Goal: Transaction & Acquisition: Purchase product/service

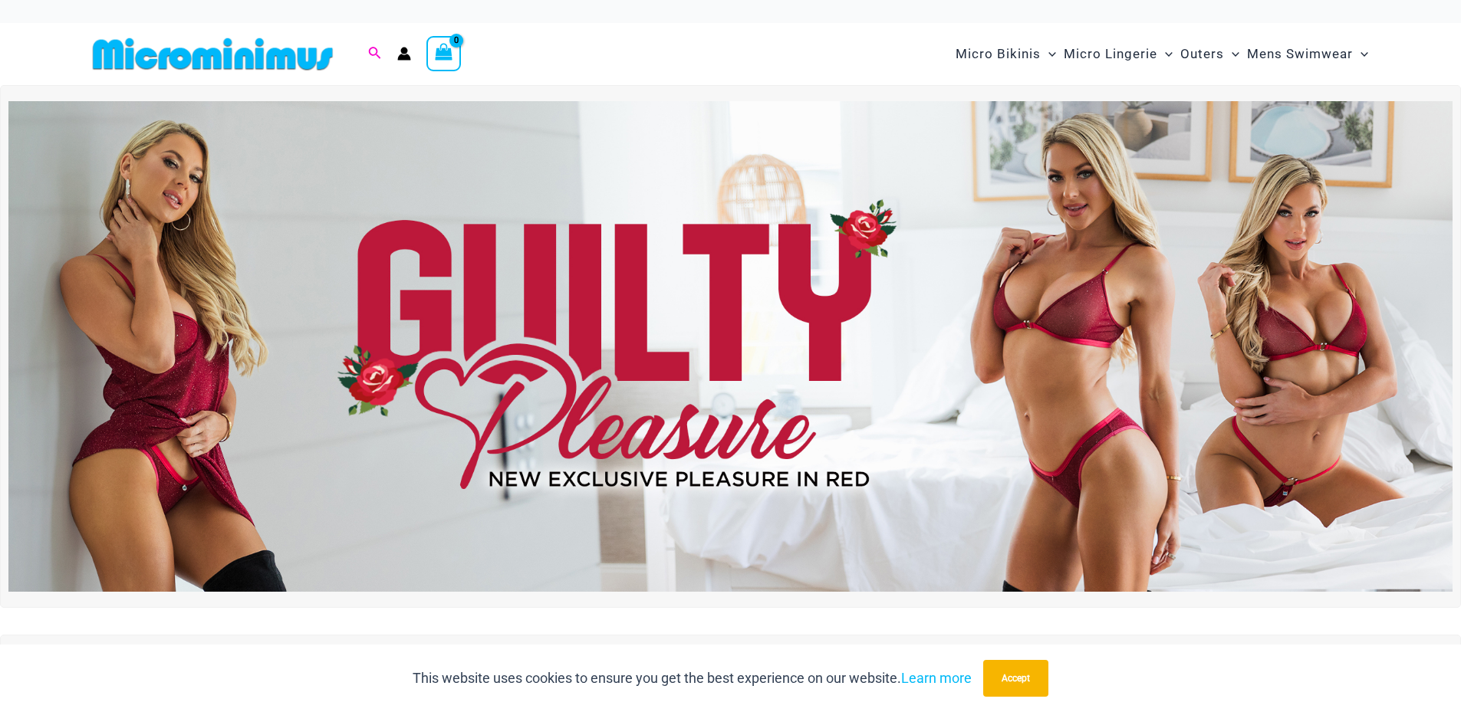
click at [375, 53] on icon "Search icon link" at bounding box center [374, 54] width 12 height 14
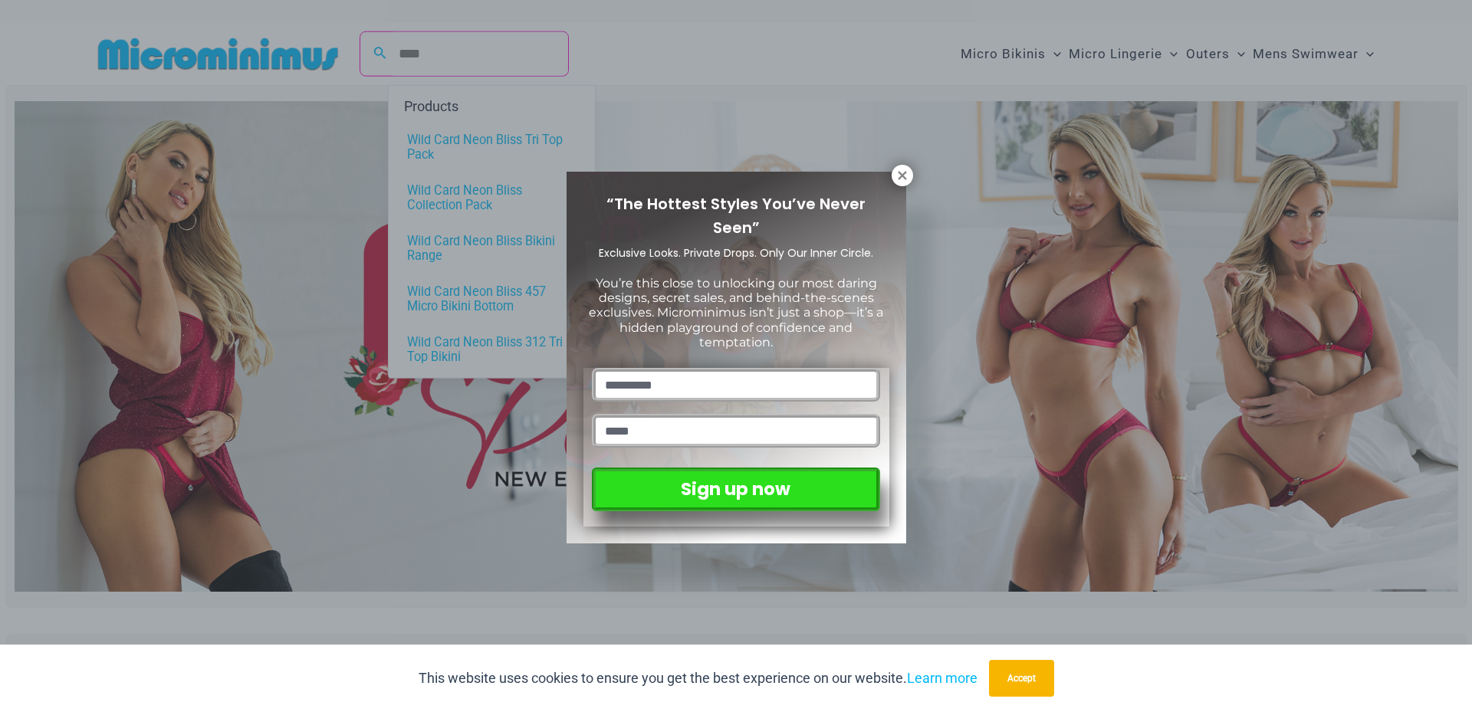
click at [428, 54] on div "“The Hottest Styles You’ve Never Seen” Exclusive Looks. Private Drops. Only Our…" at bounding box center [736, 356] width 1472 height 712
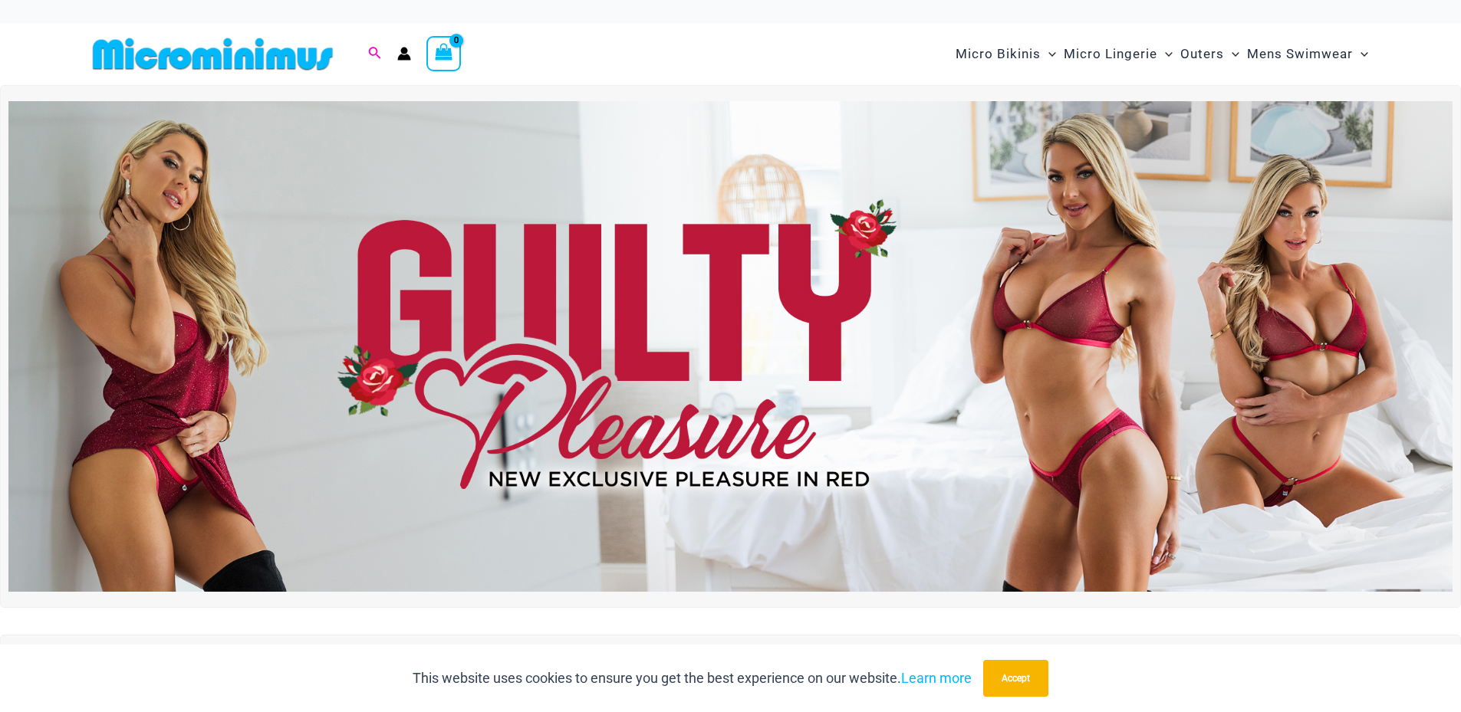
click at [371, 54] on icon "Search icon link" at bounding box center [374, 53] width 12 height 12
type input "*******"
click button "Search" at bounding box center [0, 0] width 0 height 0
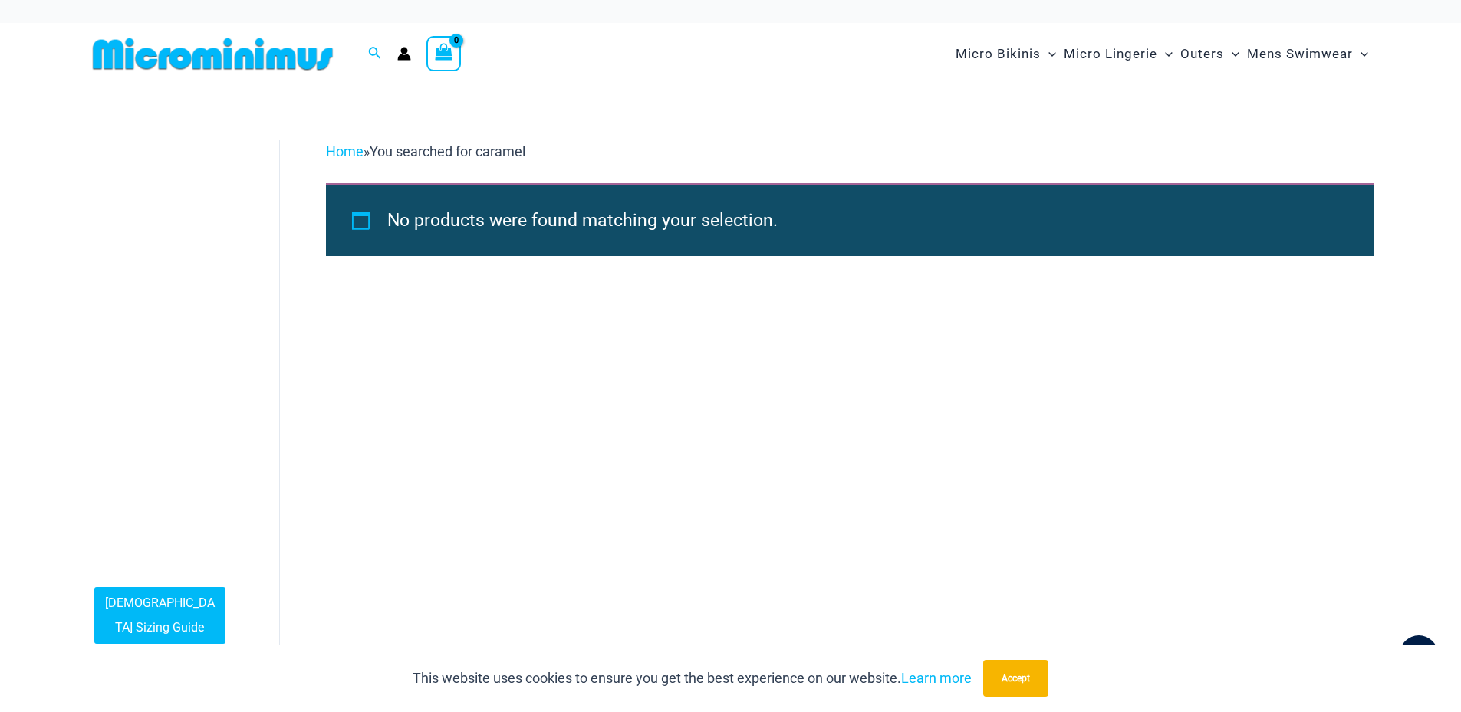
click at [401, 55] on icon "Account icon link" at bounding box center [403, 57] width 13 height 6
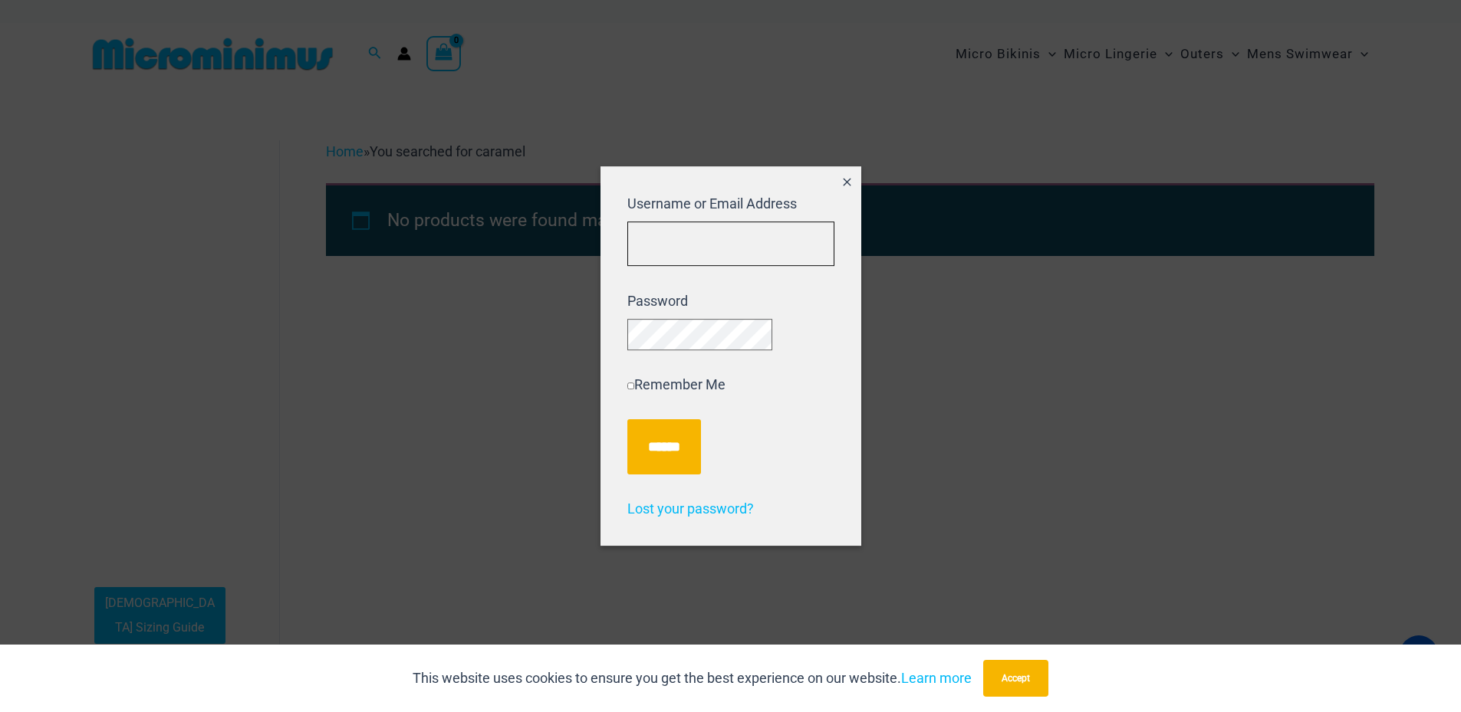
click at [718, 229] on input "Username or Email Address" at bounding box center [730, 244] width 207 height 45
type input "**********"
click at [627, 419] on input "******" at bounding box center [664, 446] width 74 height 55
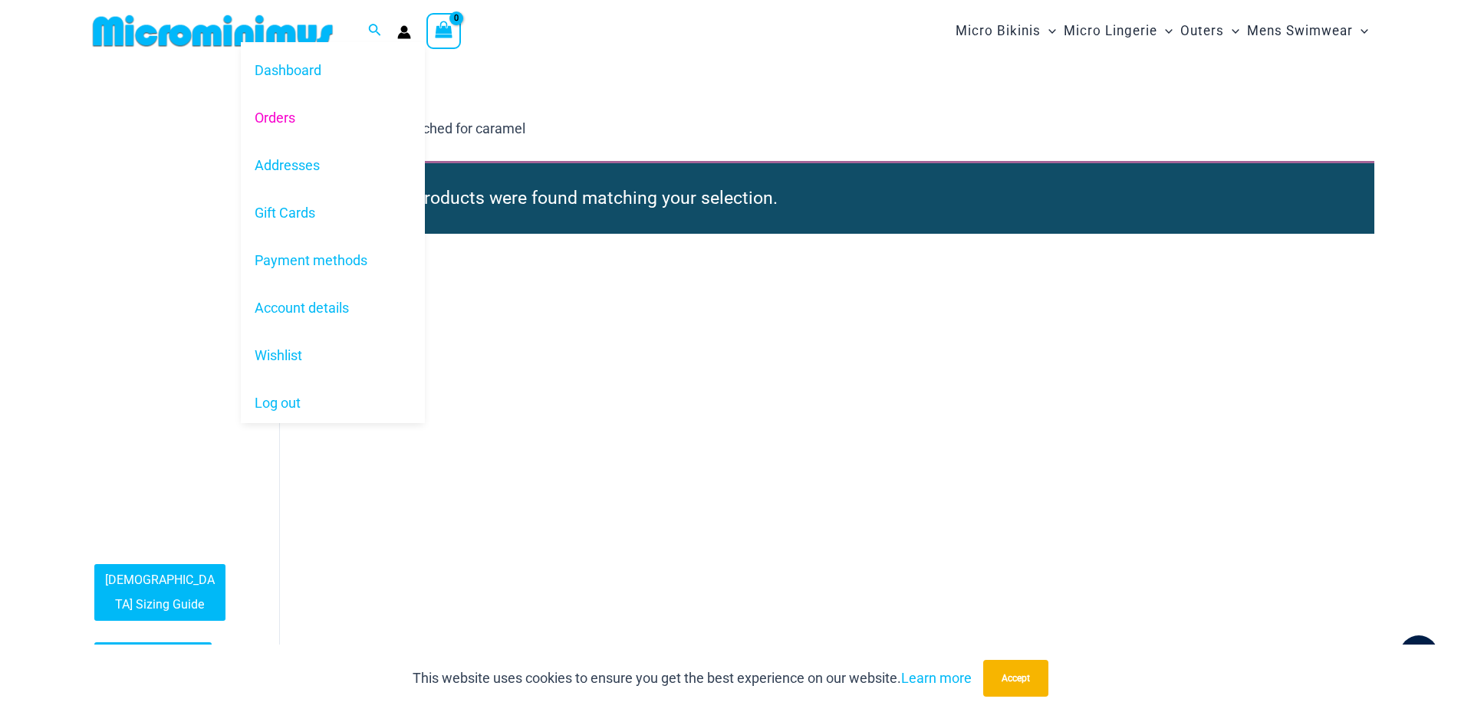
click at [310, 114] on link "Orders" at bounding box center [333, 118] width 184 height 48
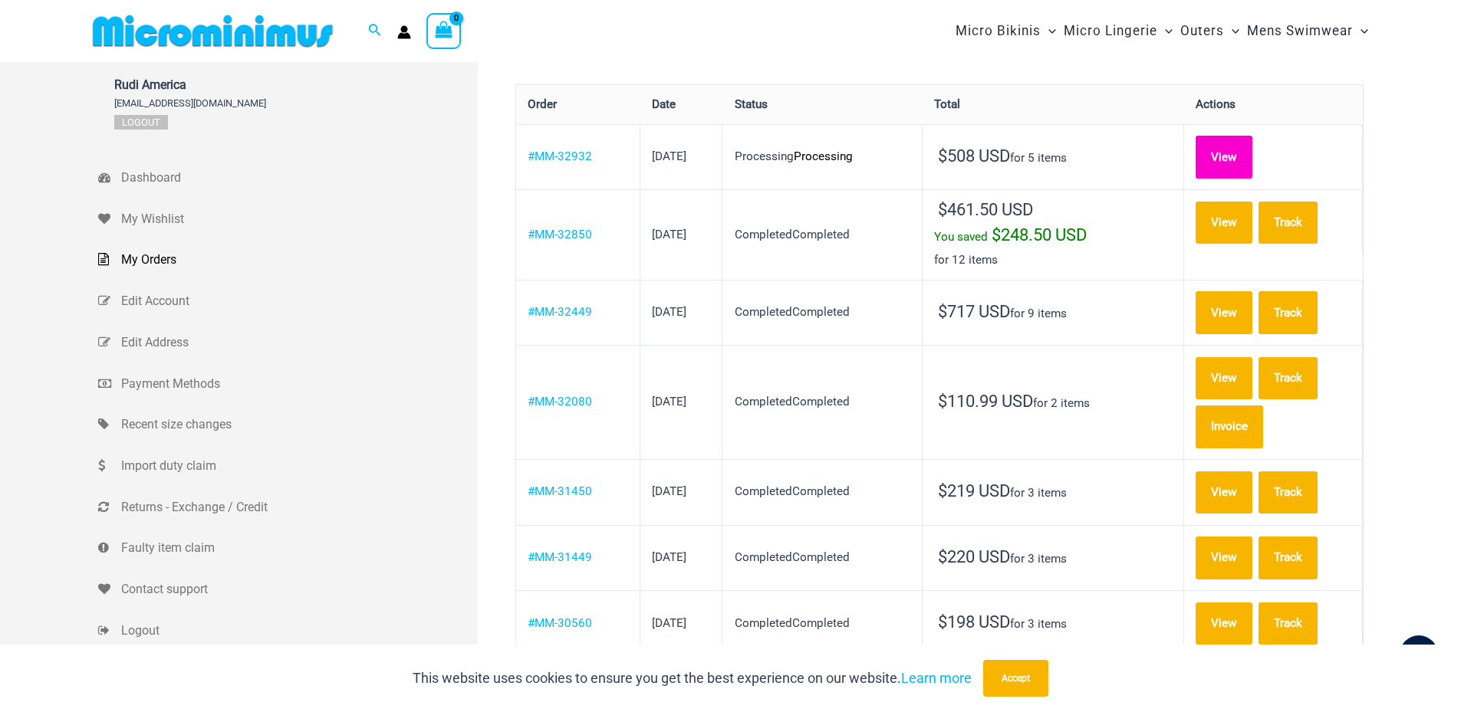
click at [1241, 148] on link "View" at bounding box center [1223, 157] width 57 height 42
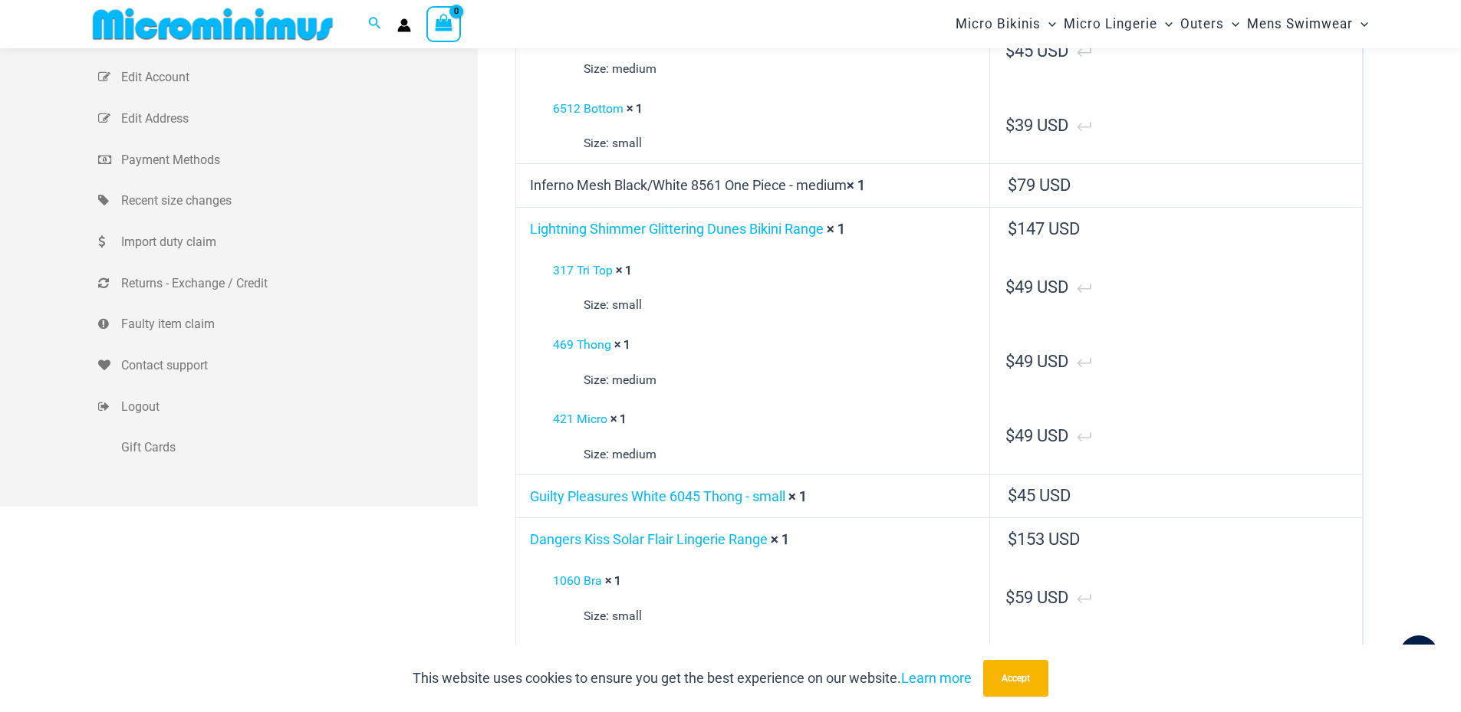
scroll to position [216, 0]
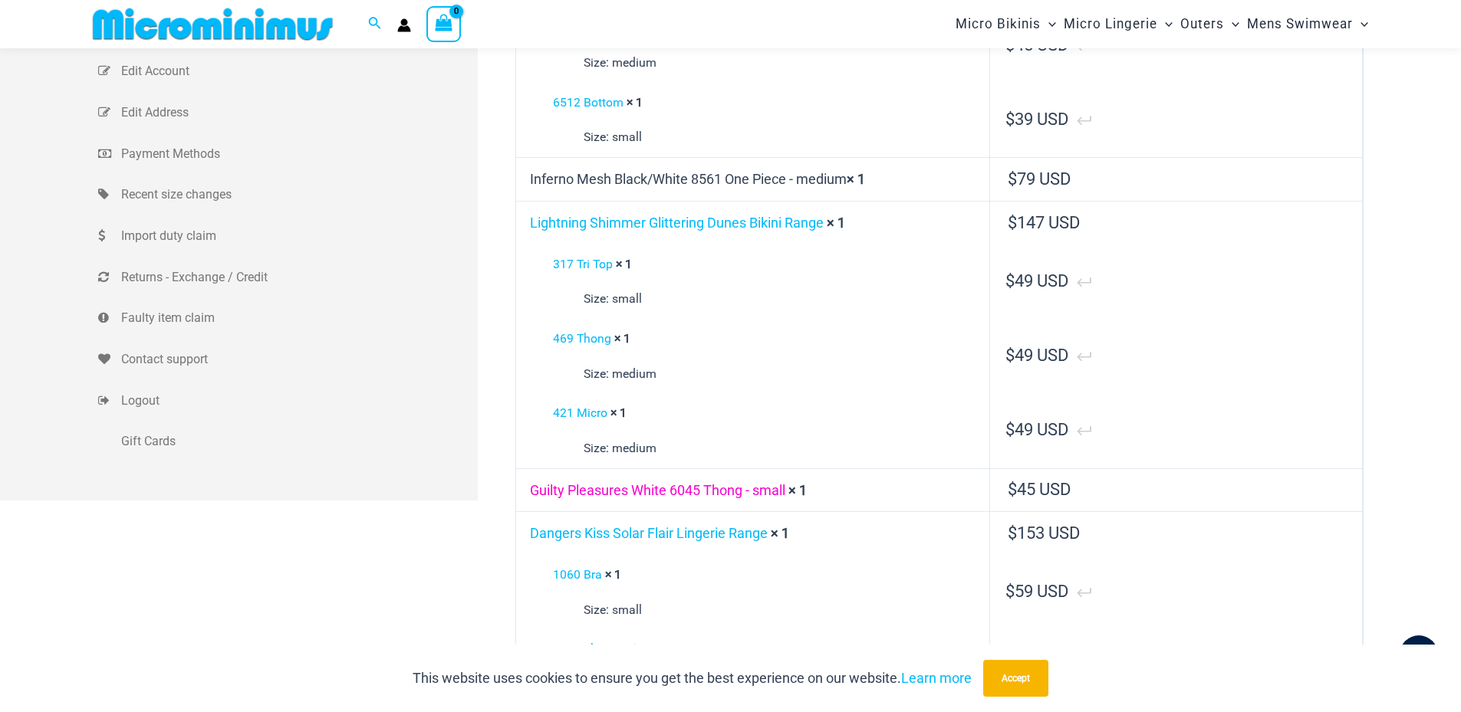
click at [605, 489] on link "Guilty Pleasures White 6045 Thong - small" at bounding box center [657, 490] width 255 height 16
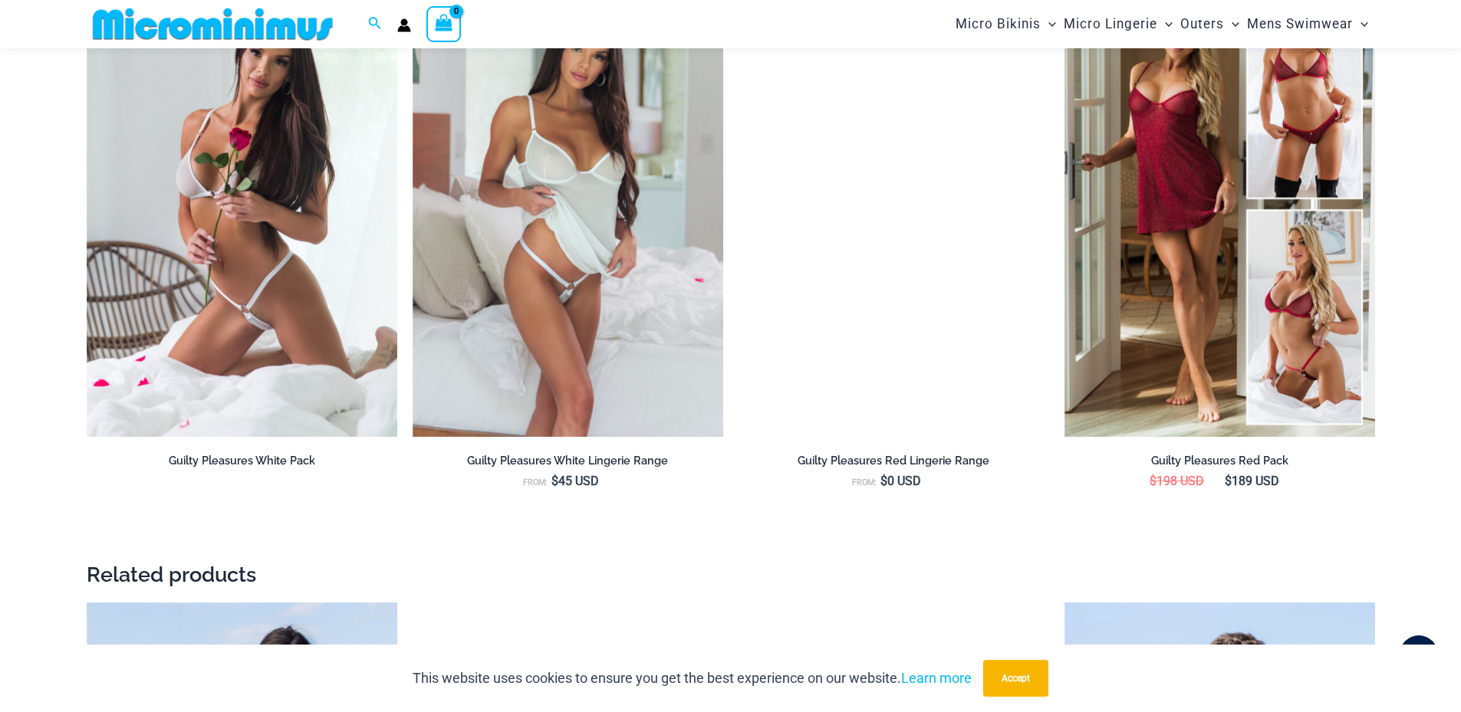
scroll to position [1827, 0]
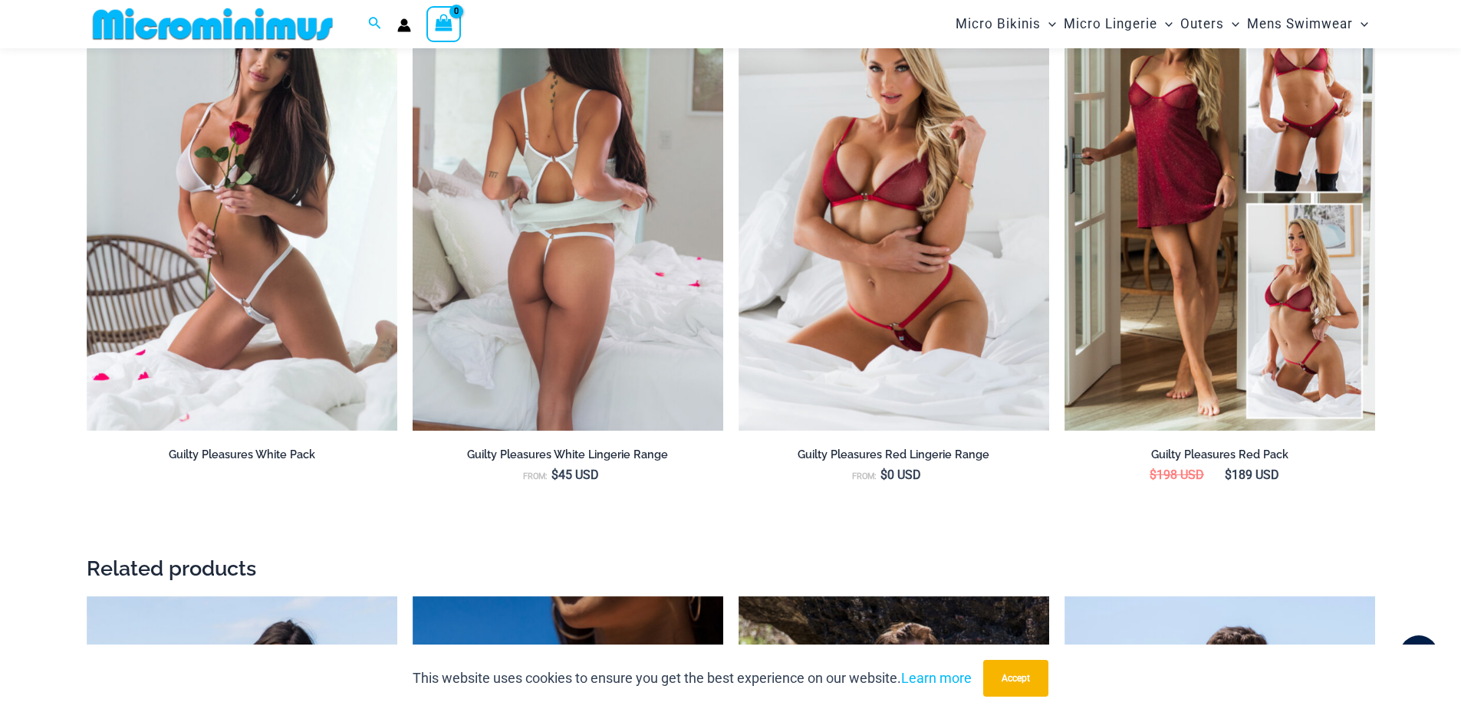
click at [603, 260] on img at bounding box center [568, 198] width 311 height 466
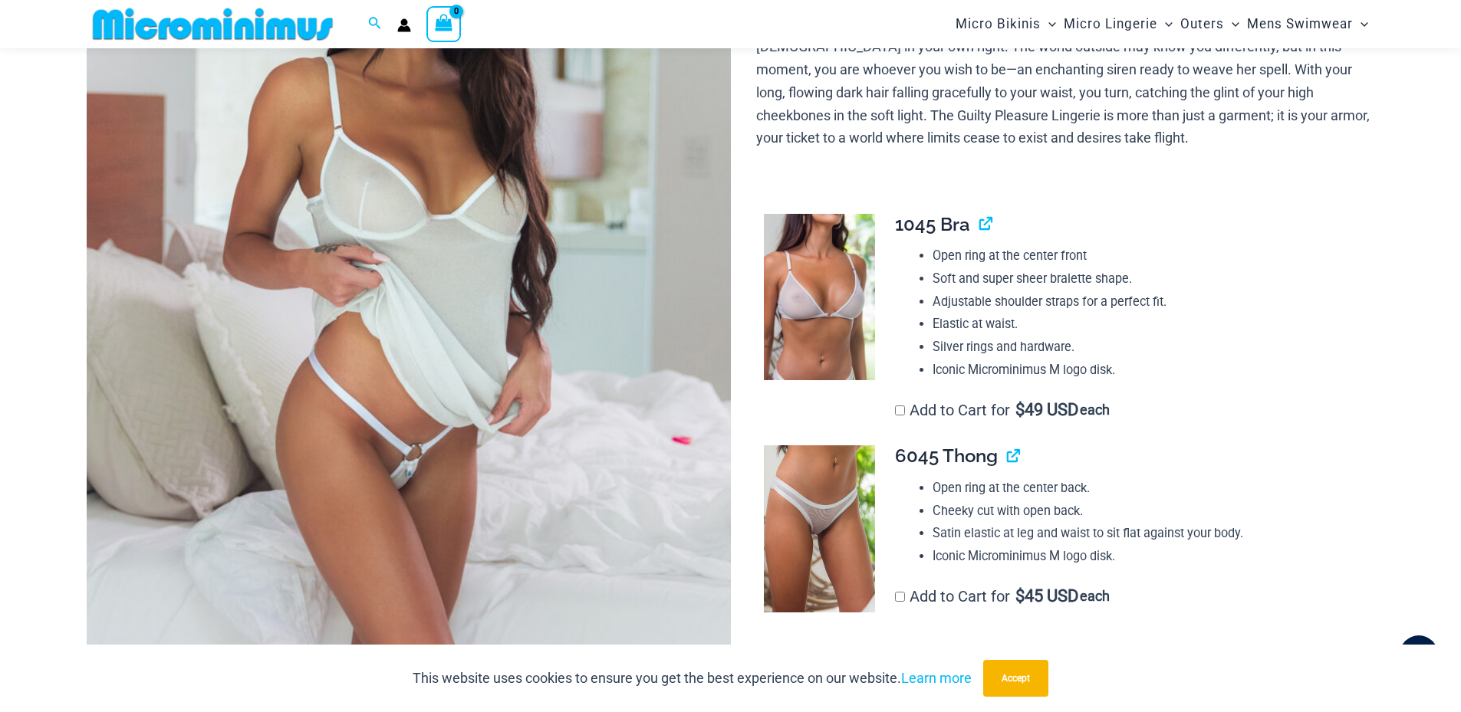
scroll to position [370, 0]
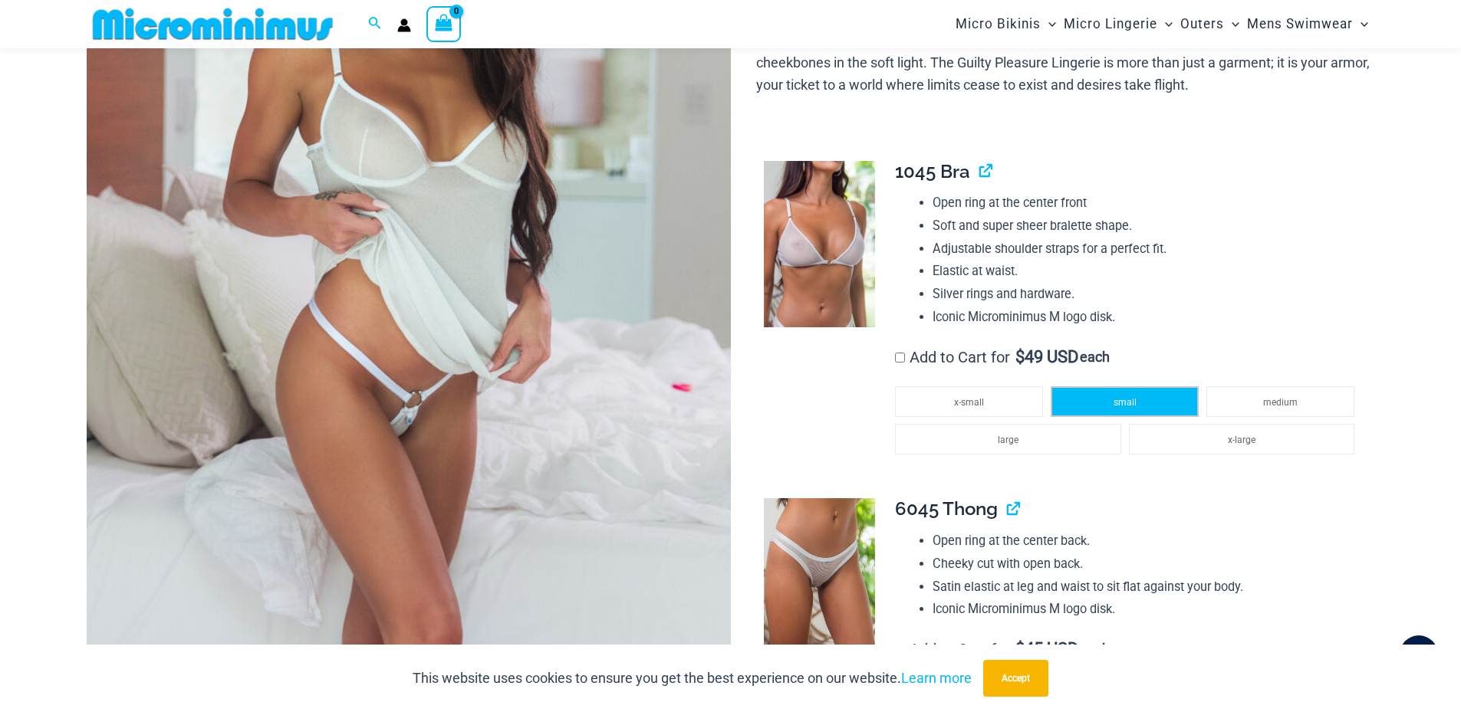
click at [1123, 400] on span "small" at bounding box center [1124, 402] width 23 height 11
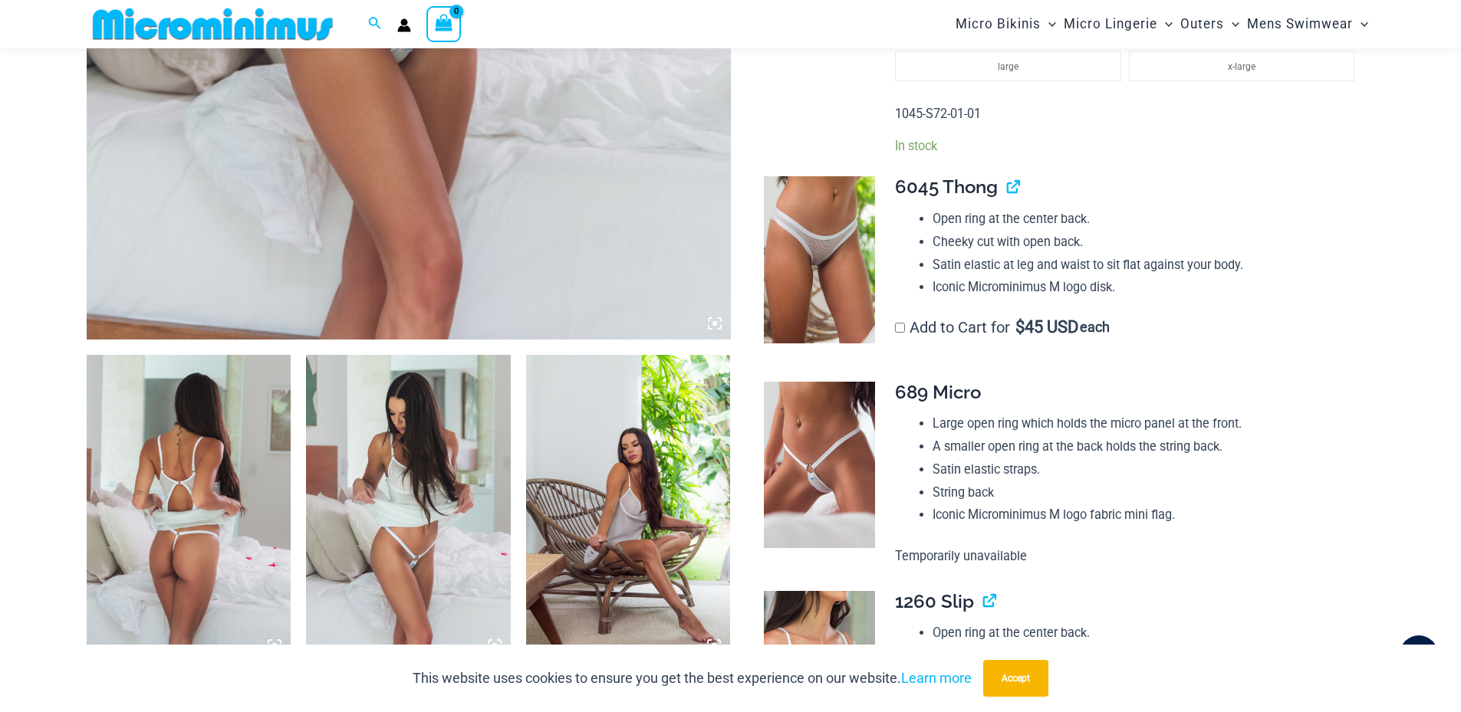
scroll to position [830, 0]
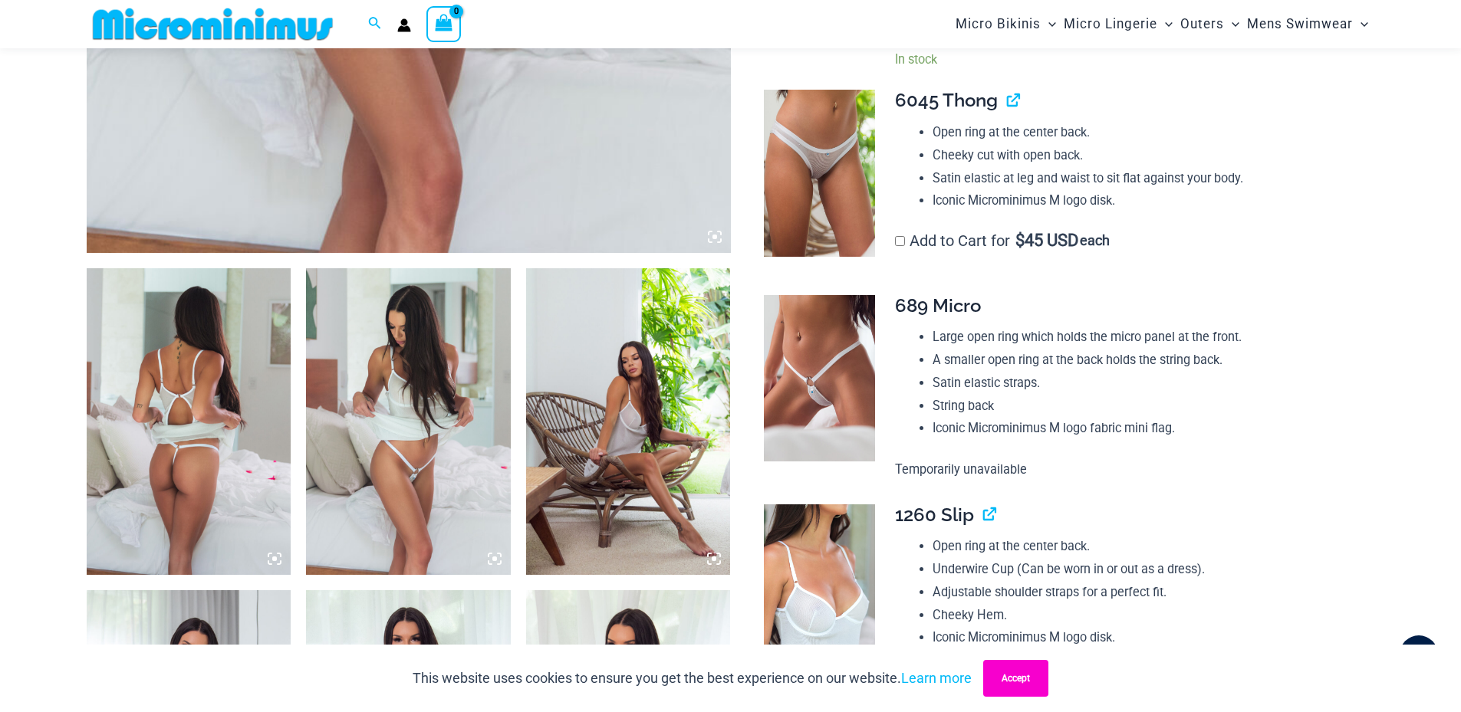
click at [1021, 683] on button "Accept" at bounding box center [1015, 678] width 65 height 37
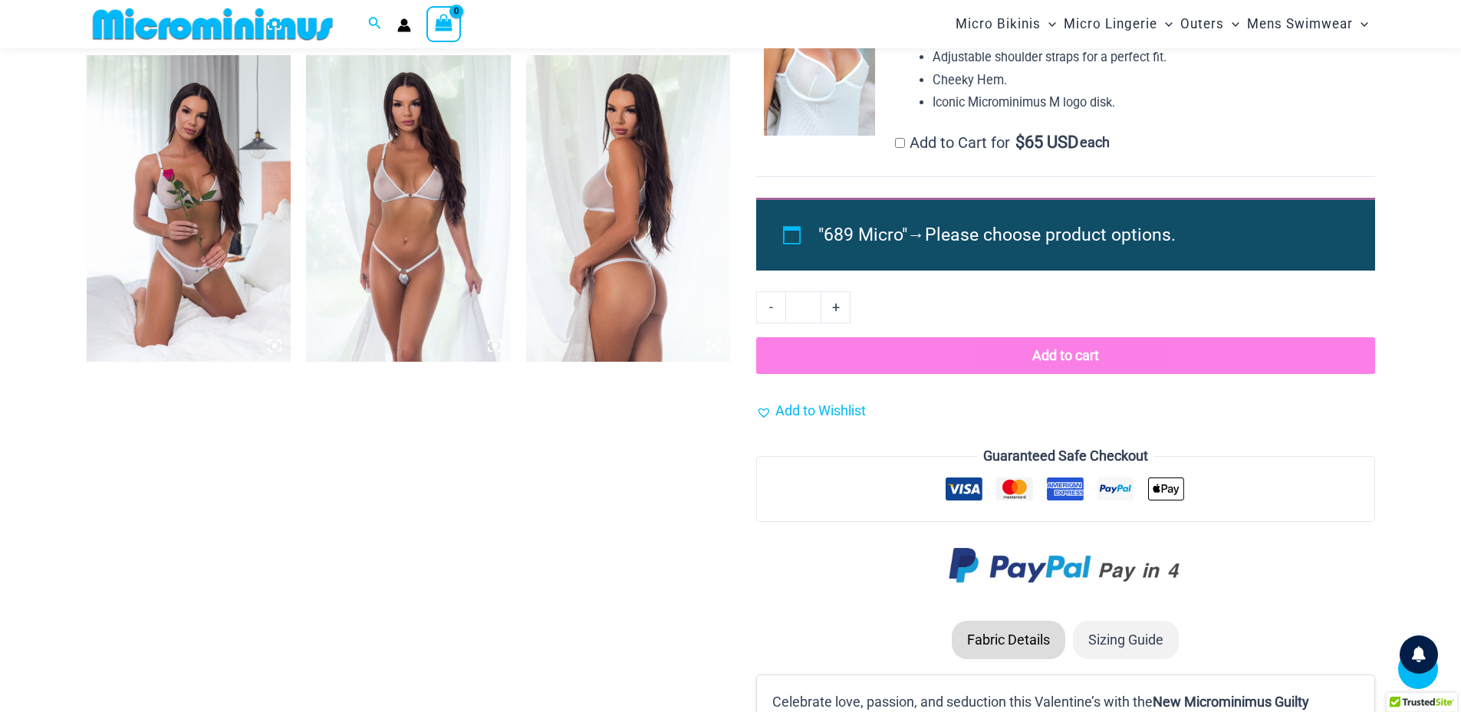
scroll to position [1367, 0]
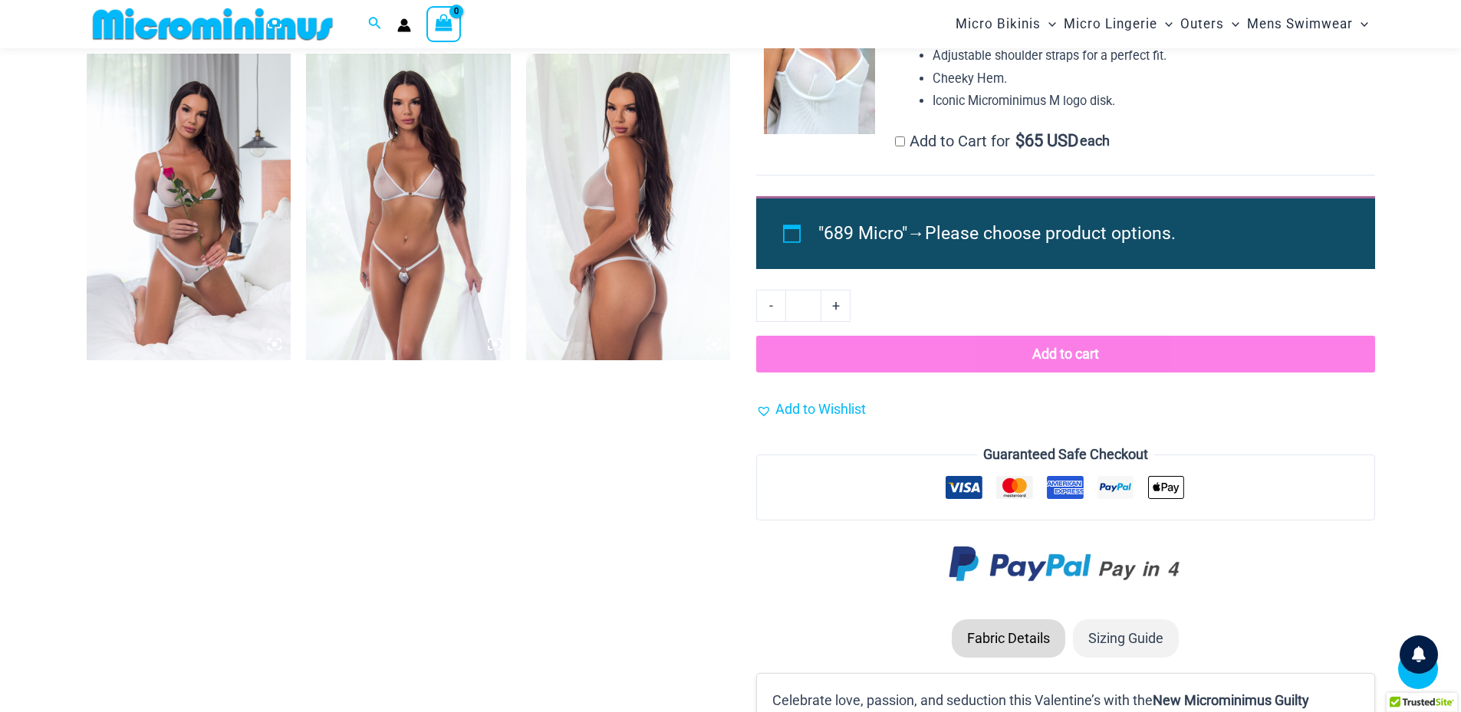
click at [1047, 358] on button "Add to cart" at bounding box center [1065, 354] width 618 height 37
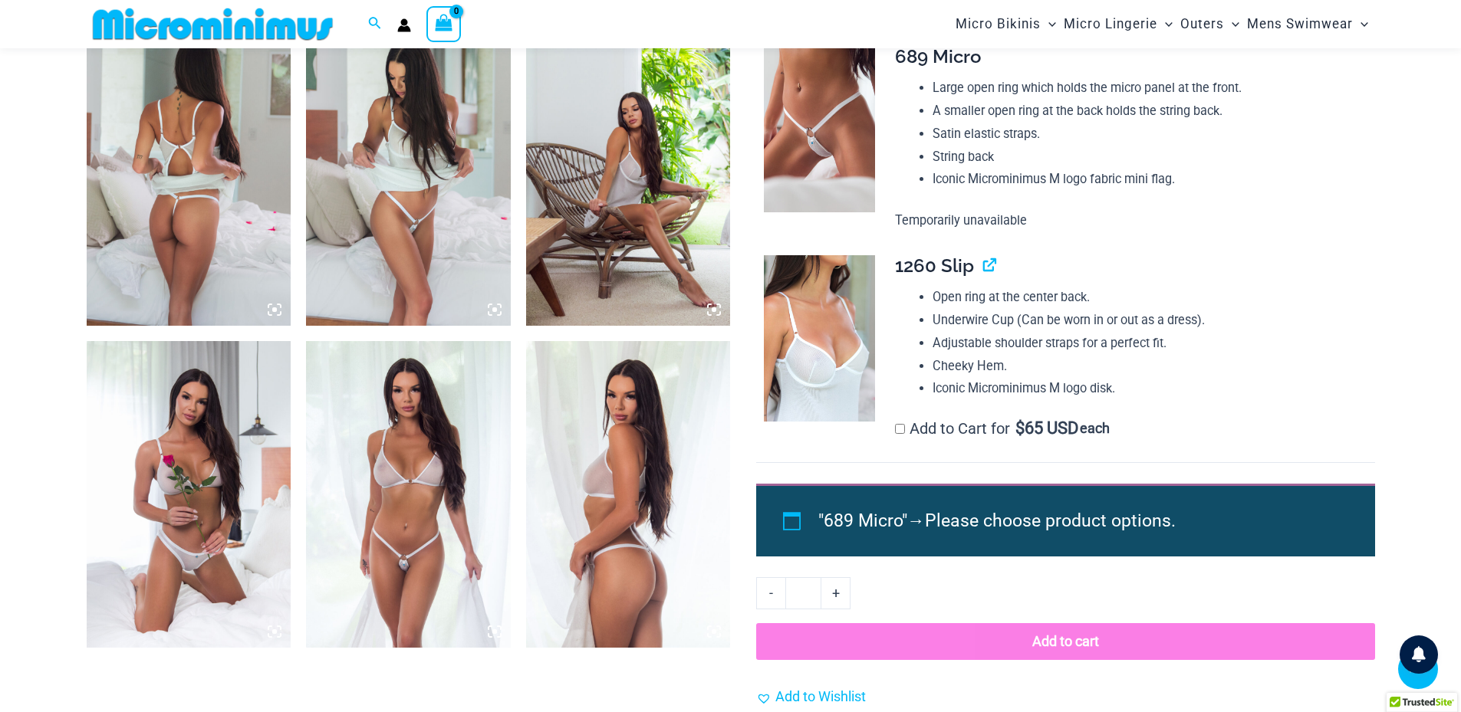
scroll to position [1141, 0]
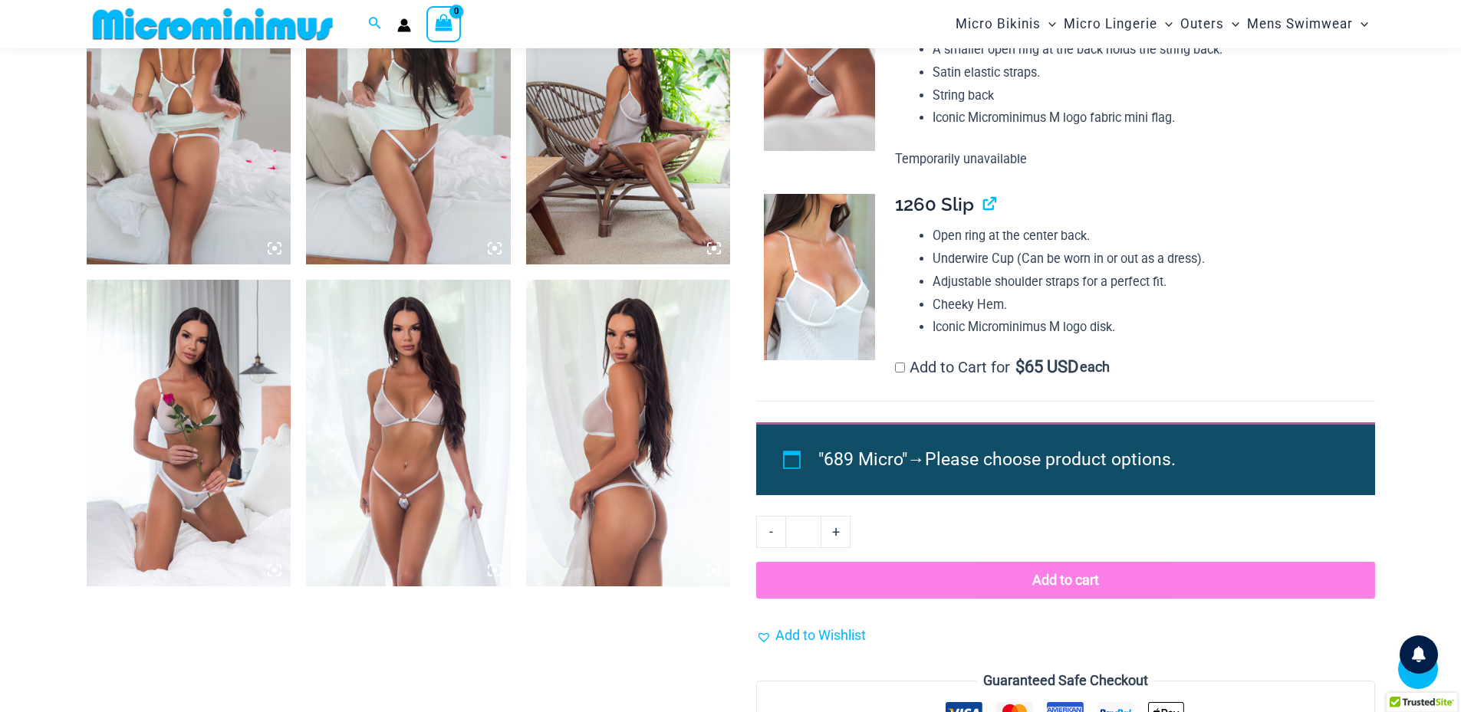
click at [1070, 590] on button "Add to cart" at bounding box center [1065, 580] width 618 height 37
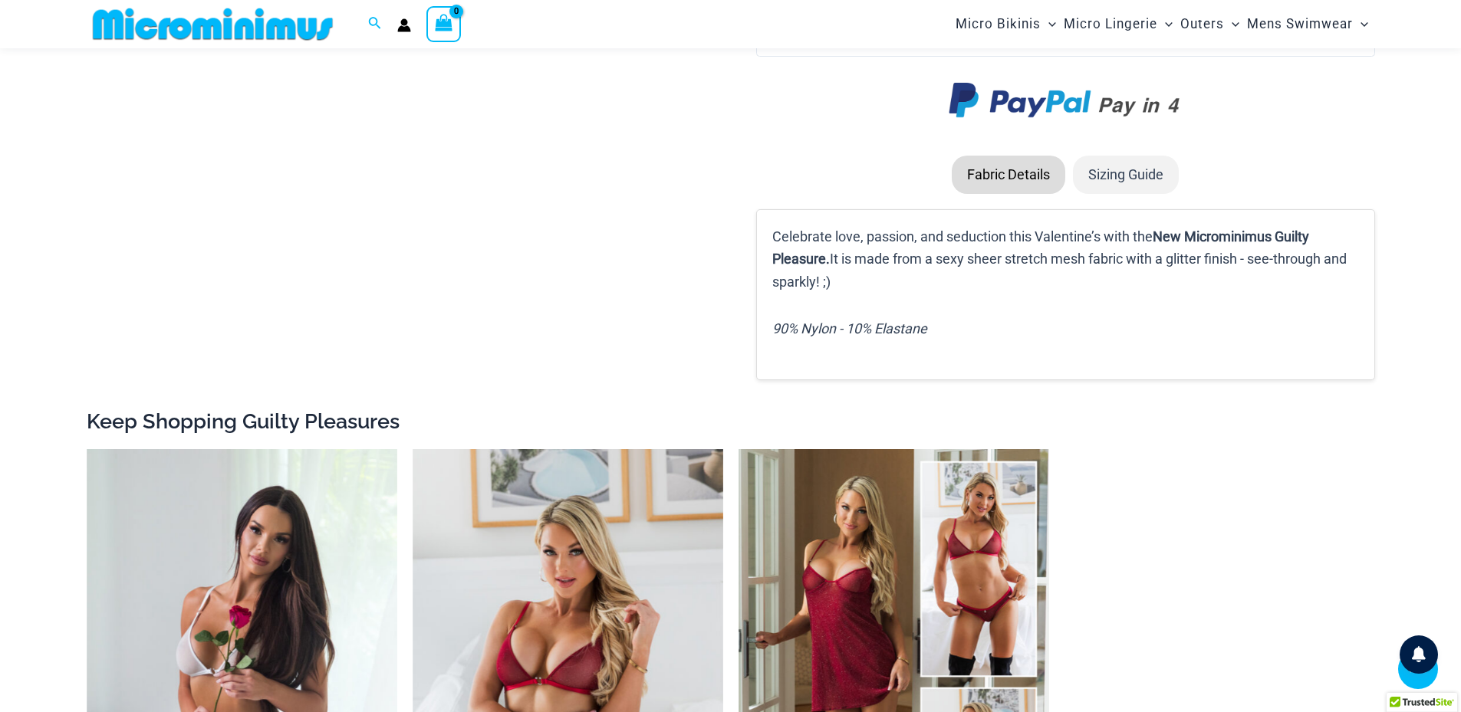
scroll to position [2215, 0]
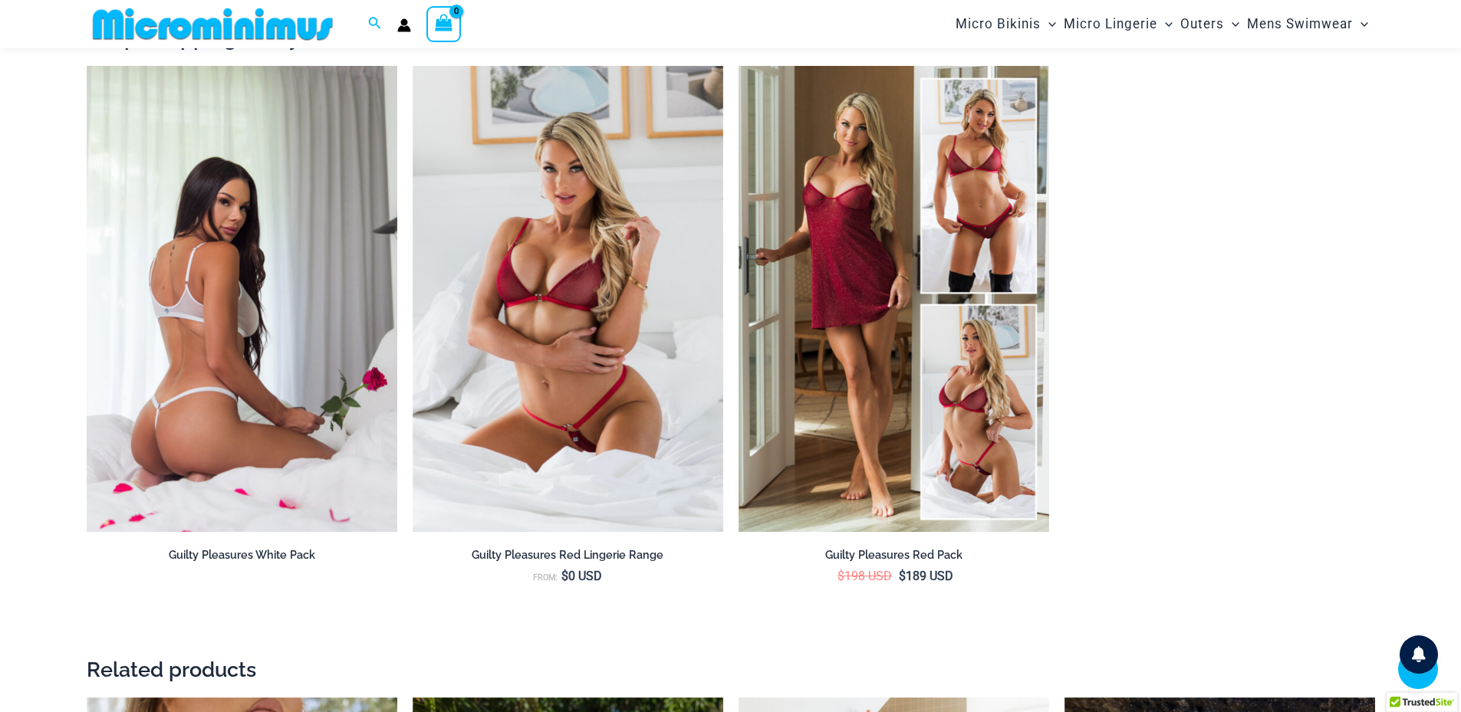
click at [274, 288] on img at bounding box center [242, 299] width 311 height 466
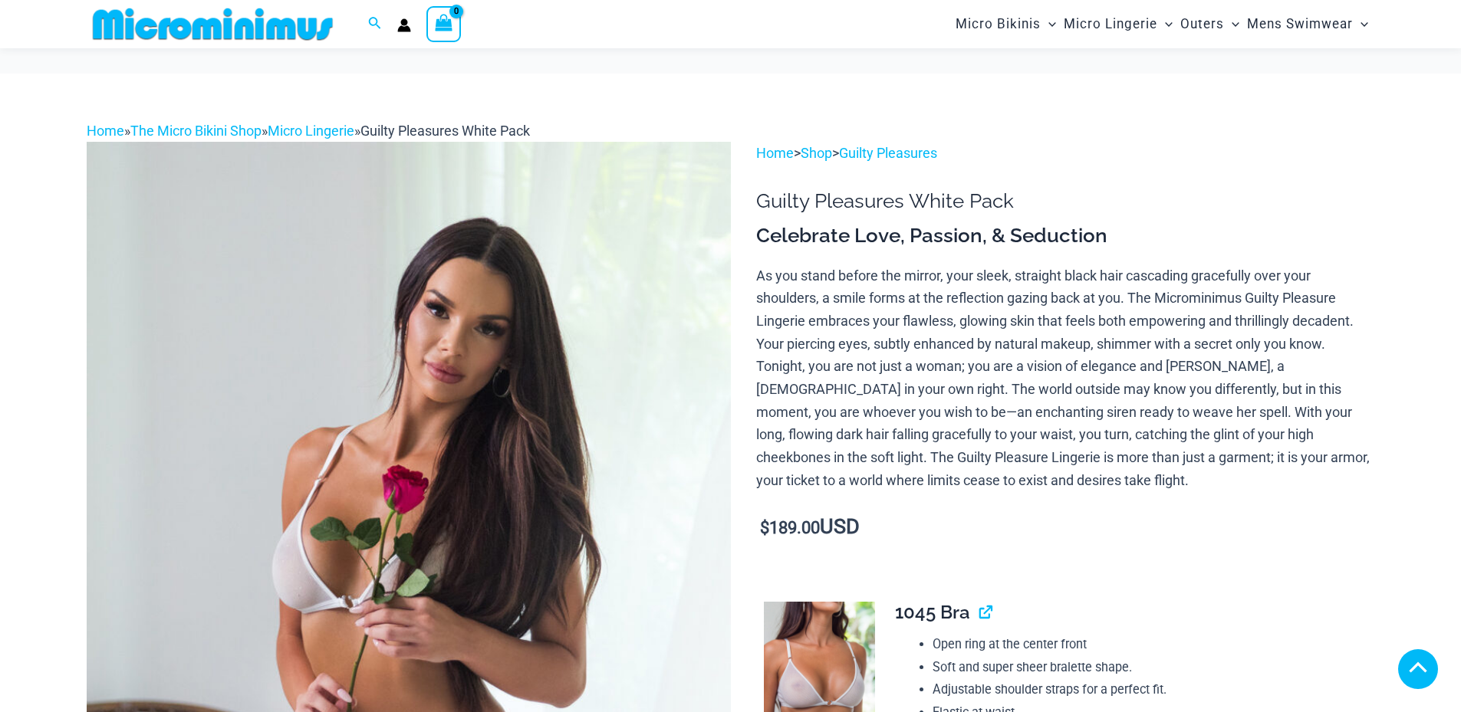
scroll to position [356, 0]
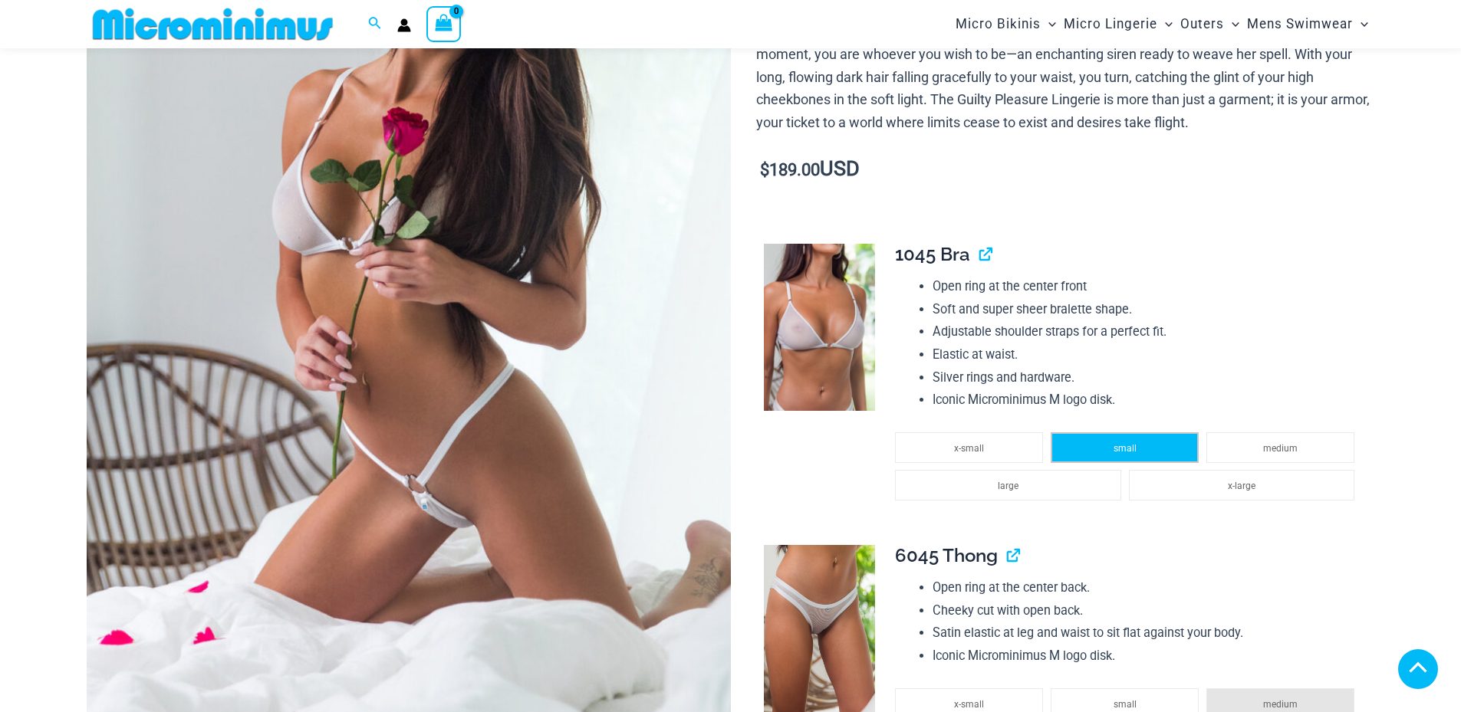
click at [1140, 432] on li "small" at bounding box center [1125, 447] width 148 height 31
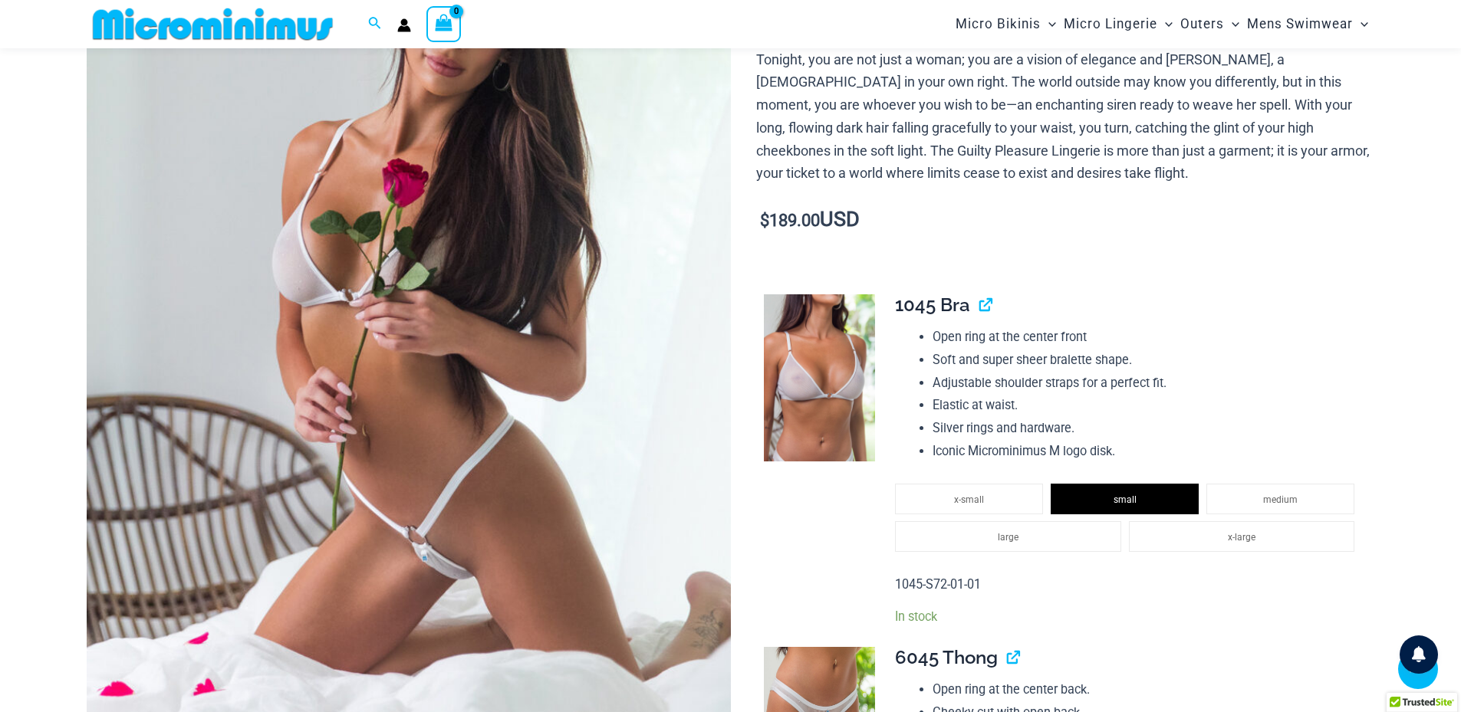
scroll to position [273, 0]
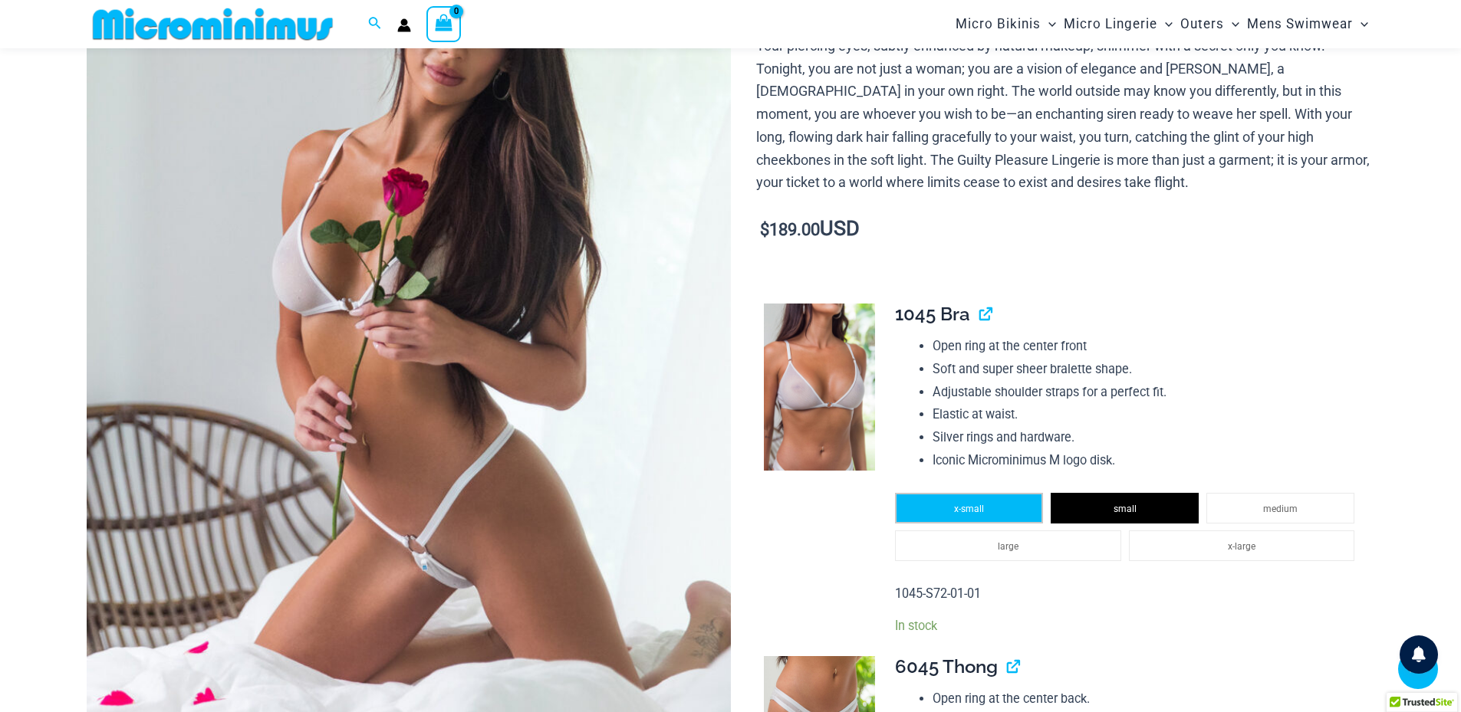
click at [995, 496] on li "x-small" at bounding box center [969, 508] width 148 height 31
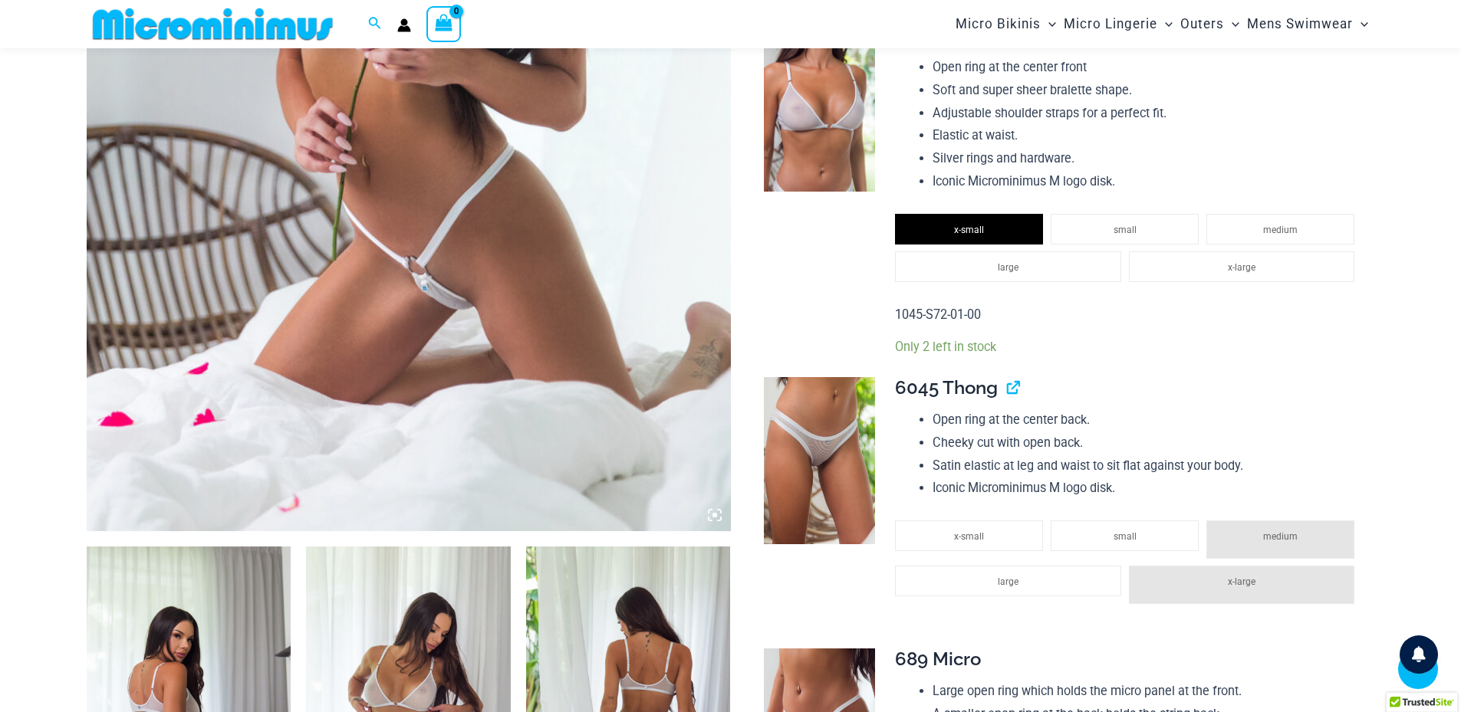
scroll to position [503, 0]
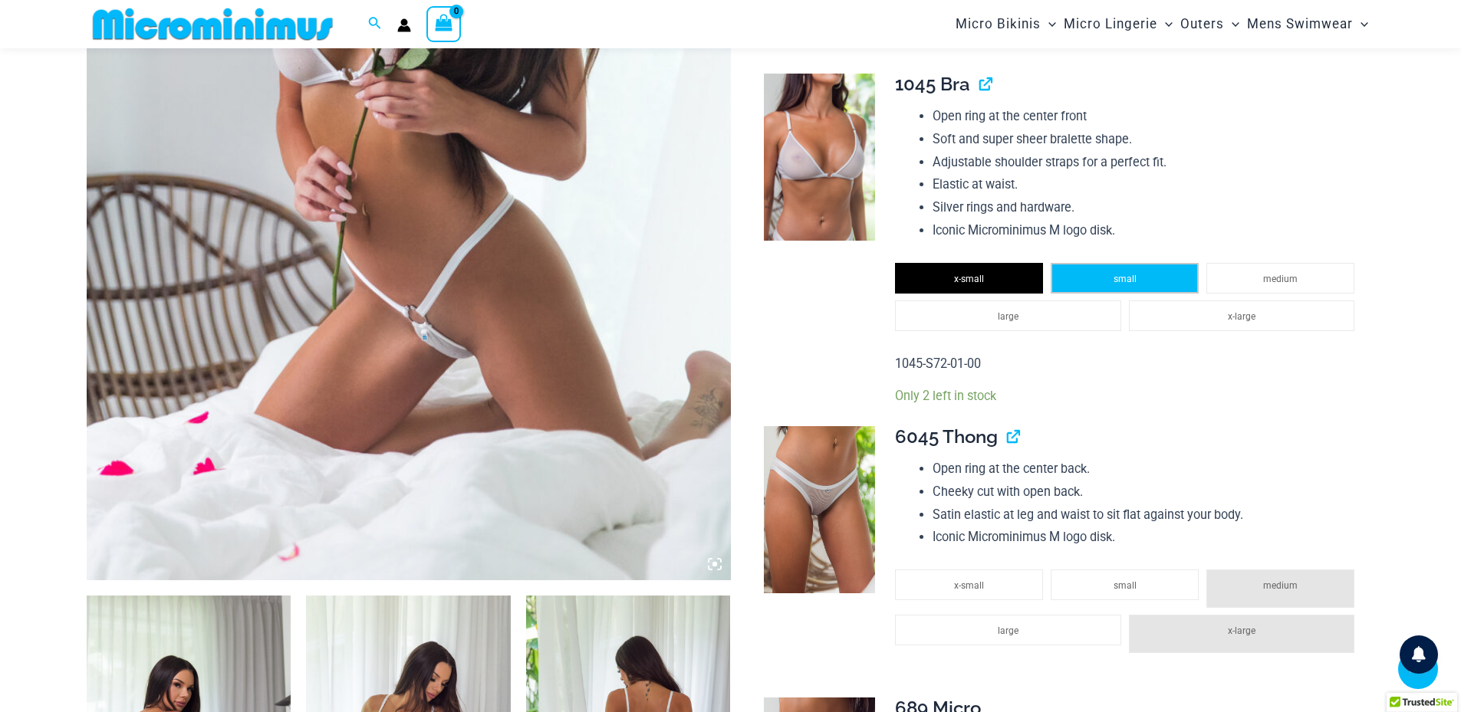
click at [1131, 294] on li "small" at bounding box center [1125, 278] width 148 height 31
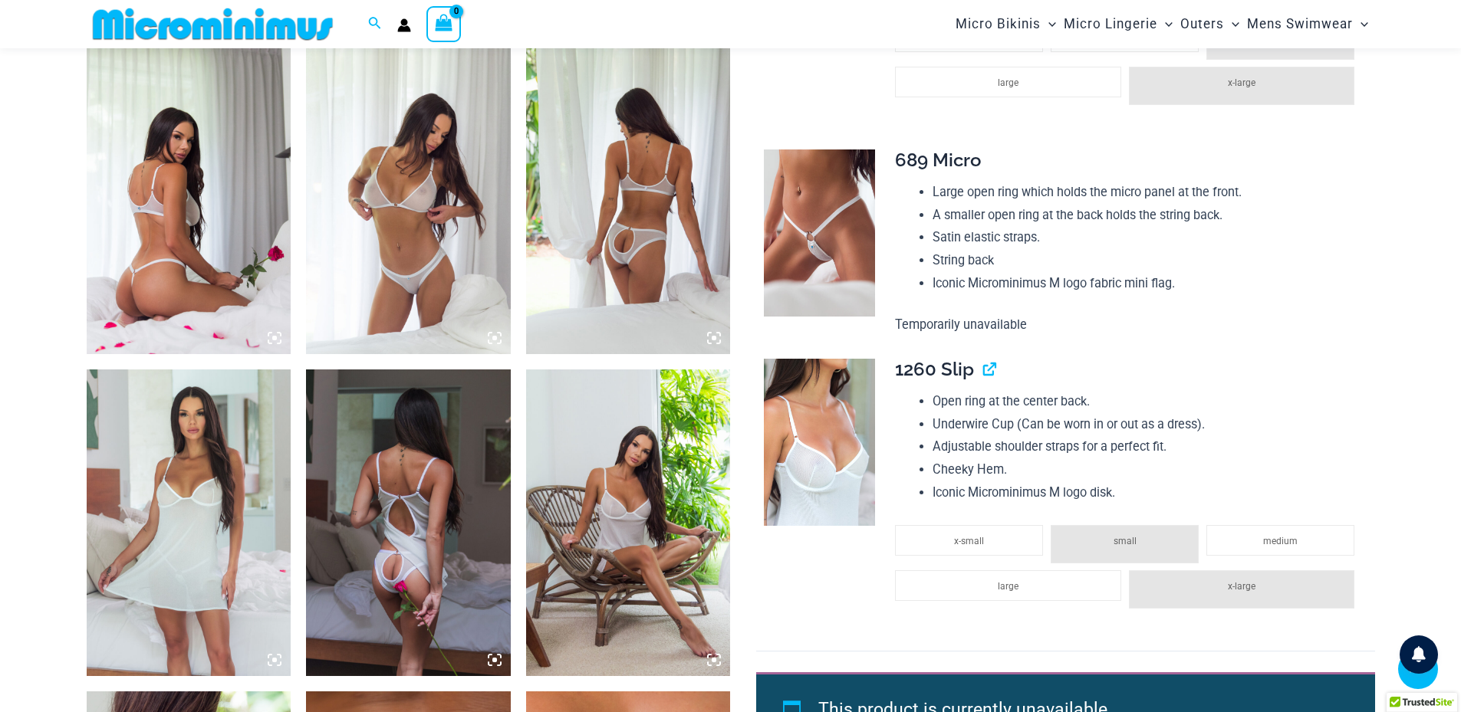
scroll to position [1116, 0]
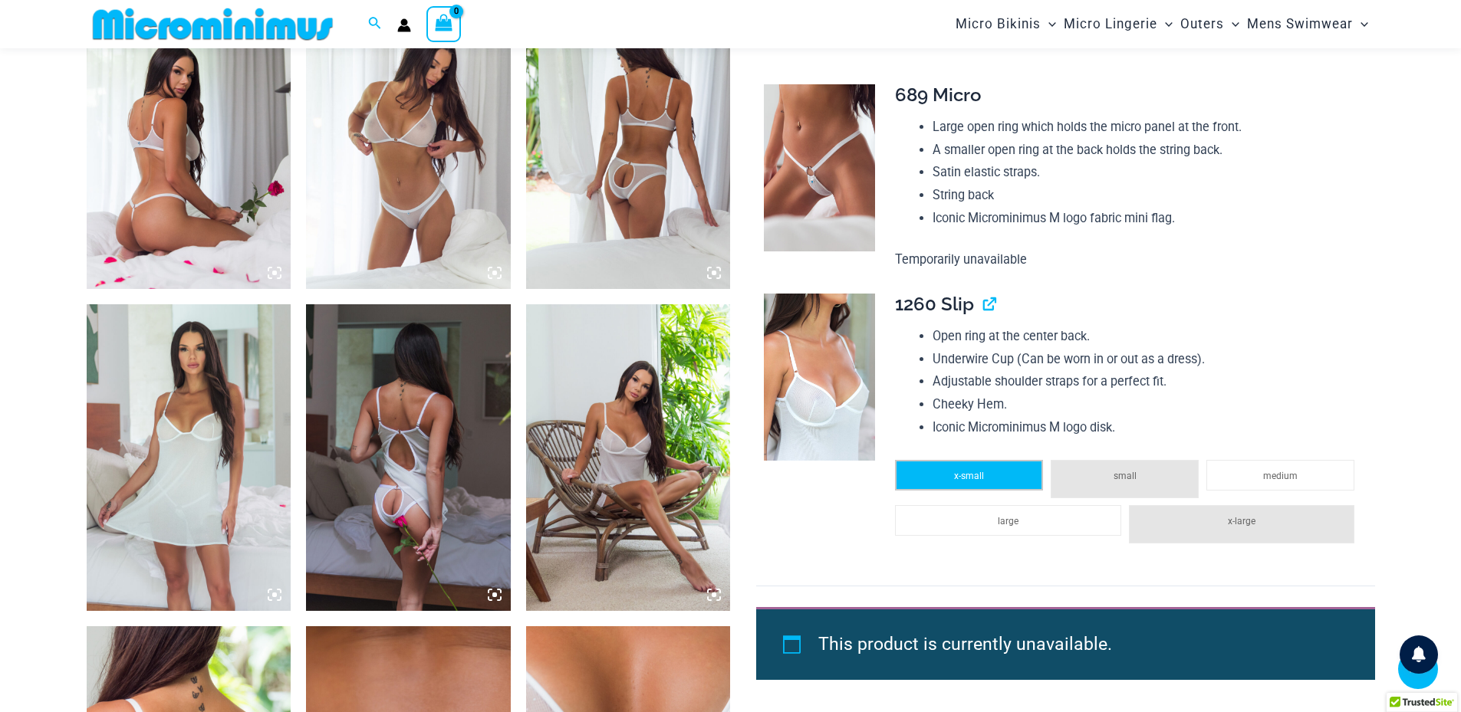
click at [984, 475] on span "x-small" at bounding box center [969, 476] width 30 height 11
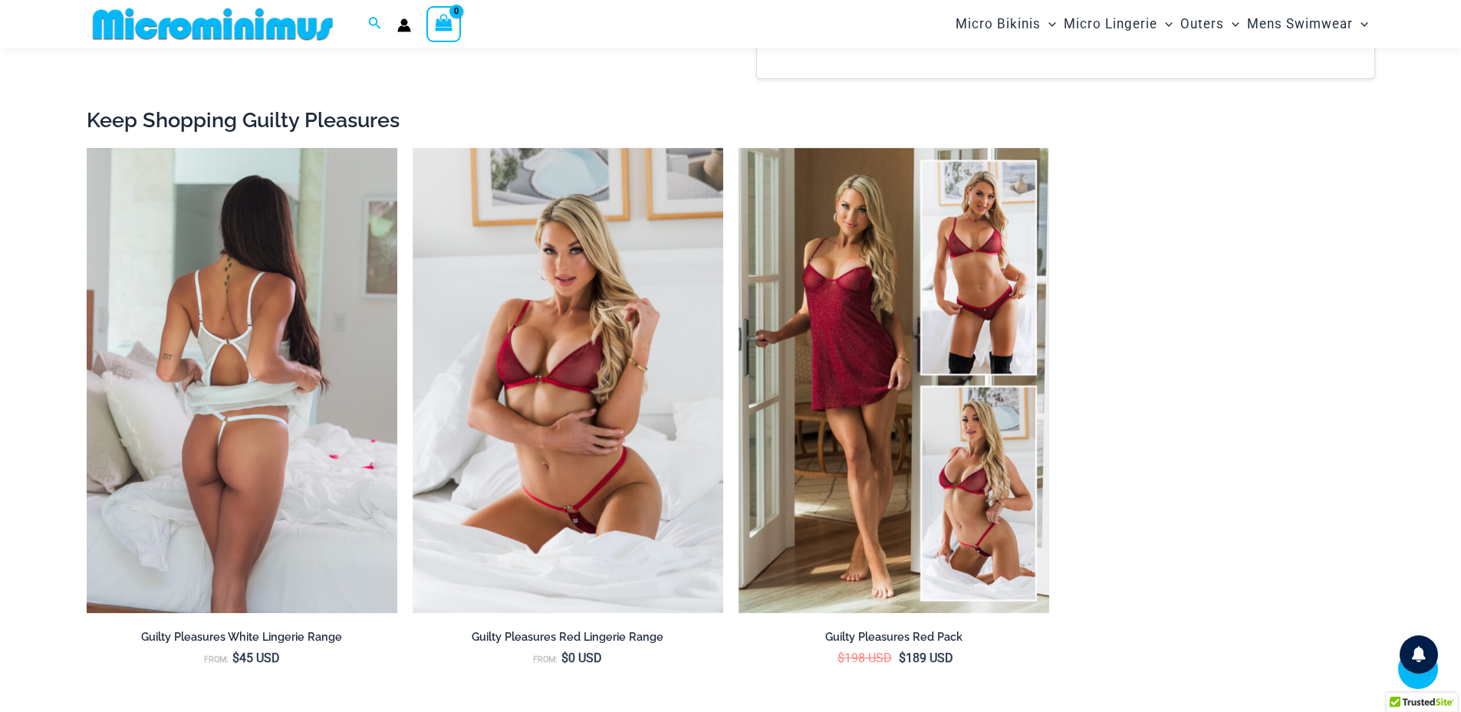
scroll to position [2343, 0]
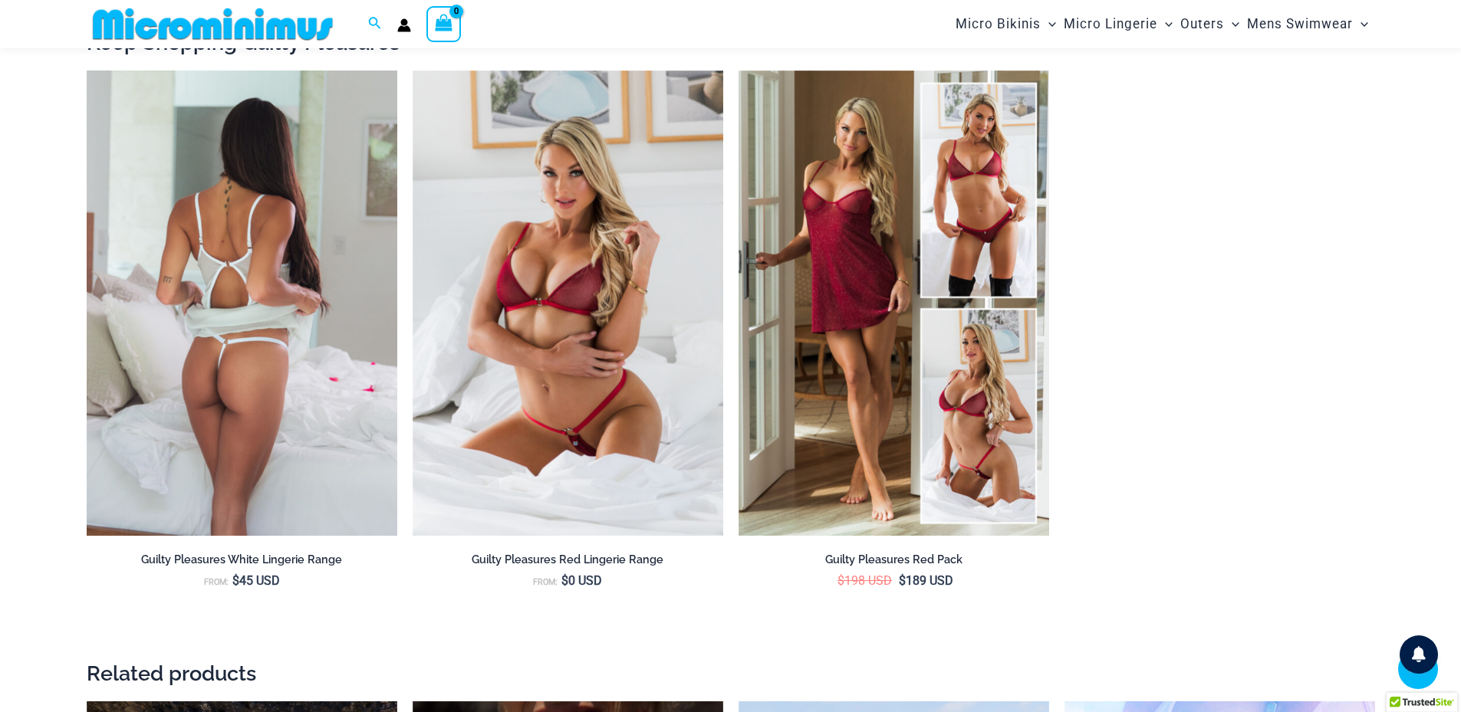
click at [239, 301] on img at bounding box center [242, 304] width 311 height 466
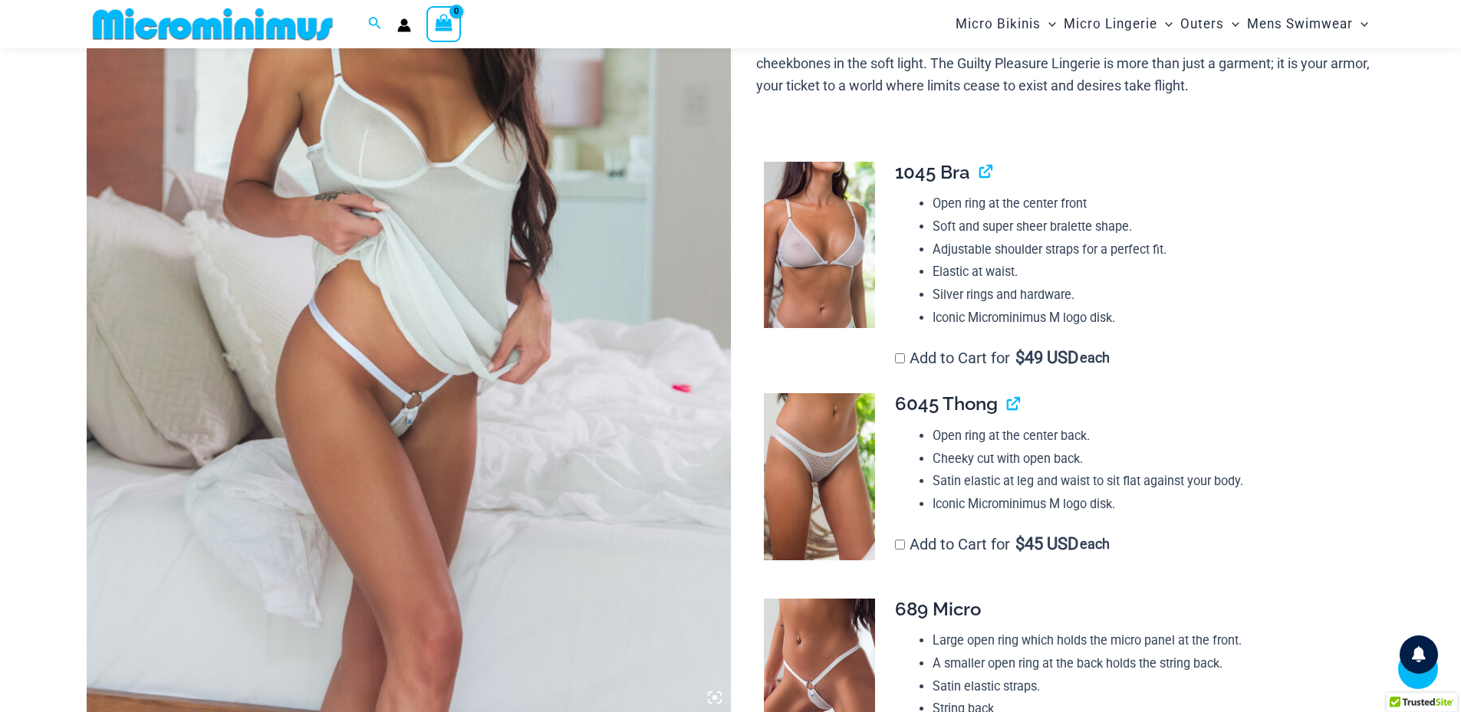
scroll to position [347, 0]
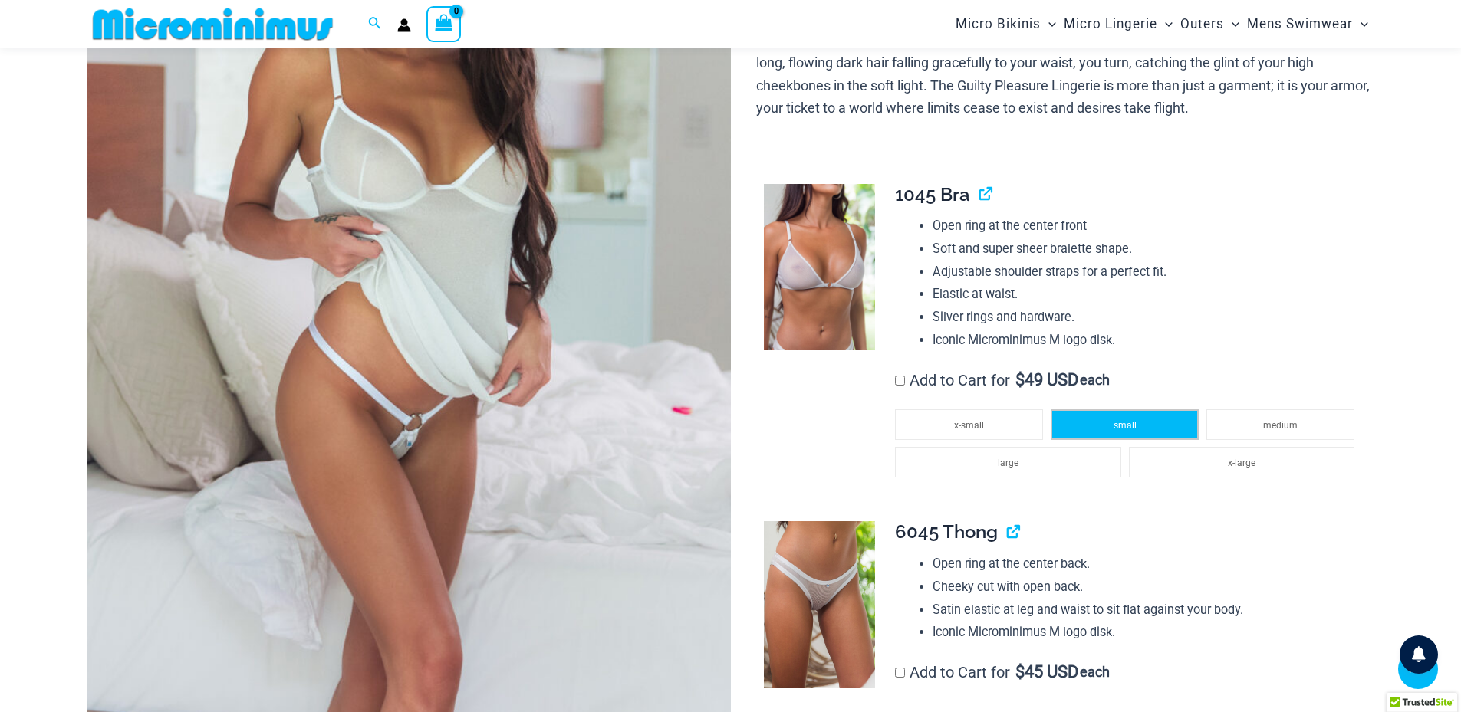
click at [1123, 427] on span "small" at bounding box center [1124, 425] width 23 height 11
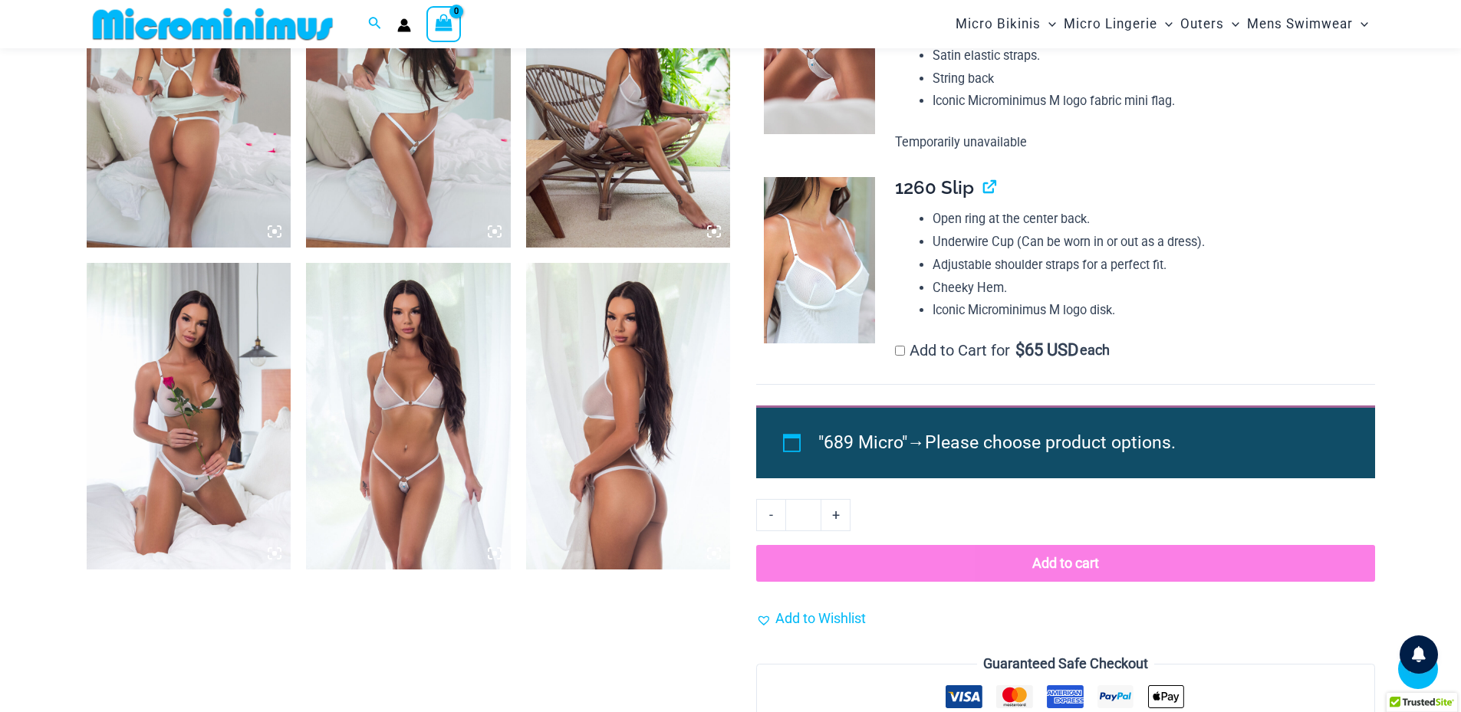
scroll to position [1191, 0]
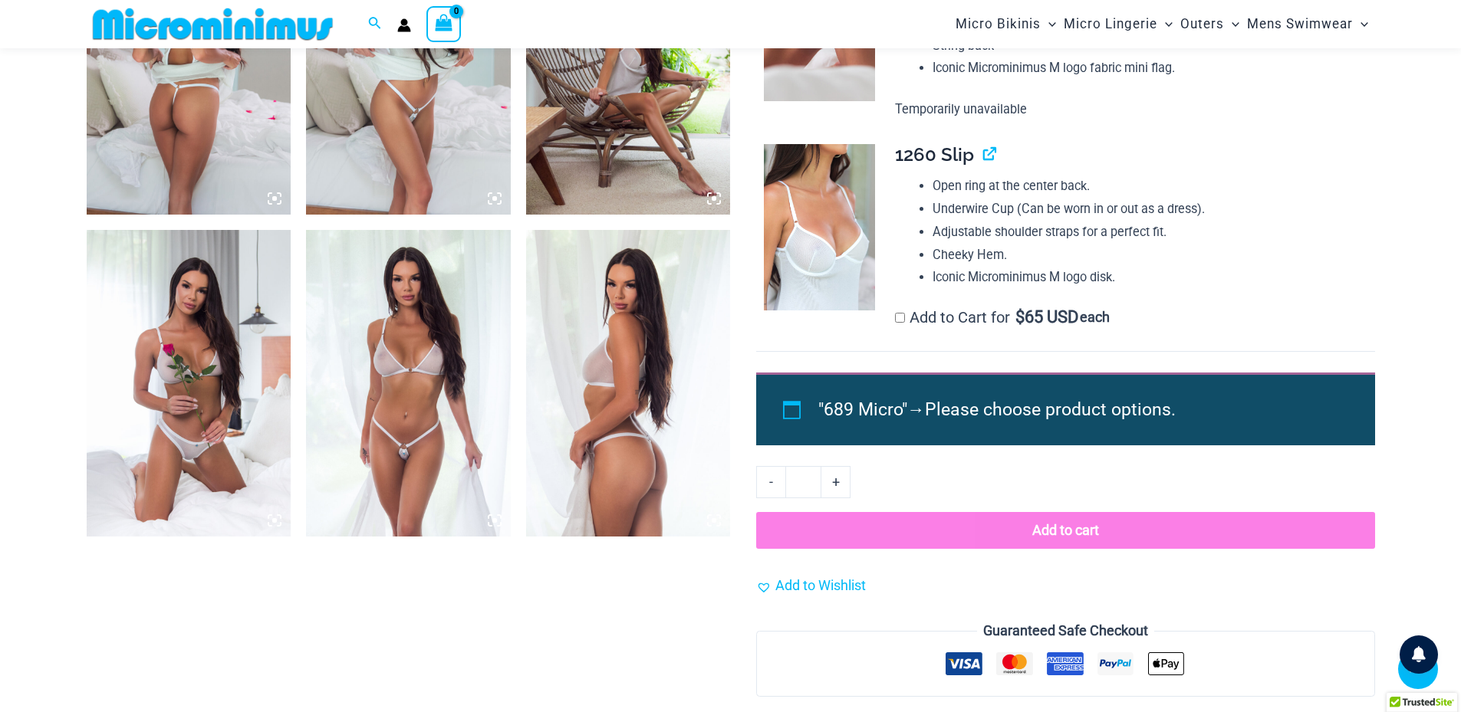
click at [1071, 537] on button "Add to cart" at bounding box center [1065, 530] width 618 height 37
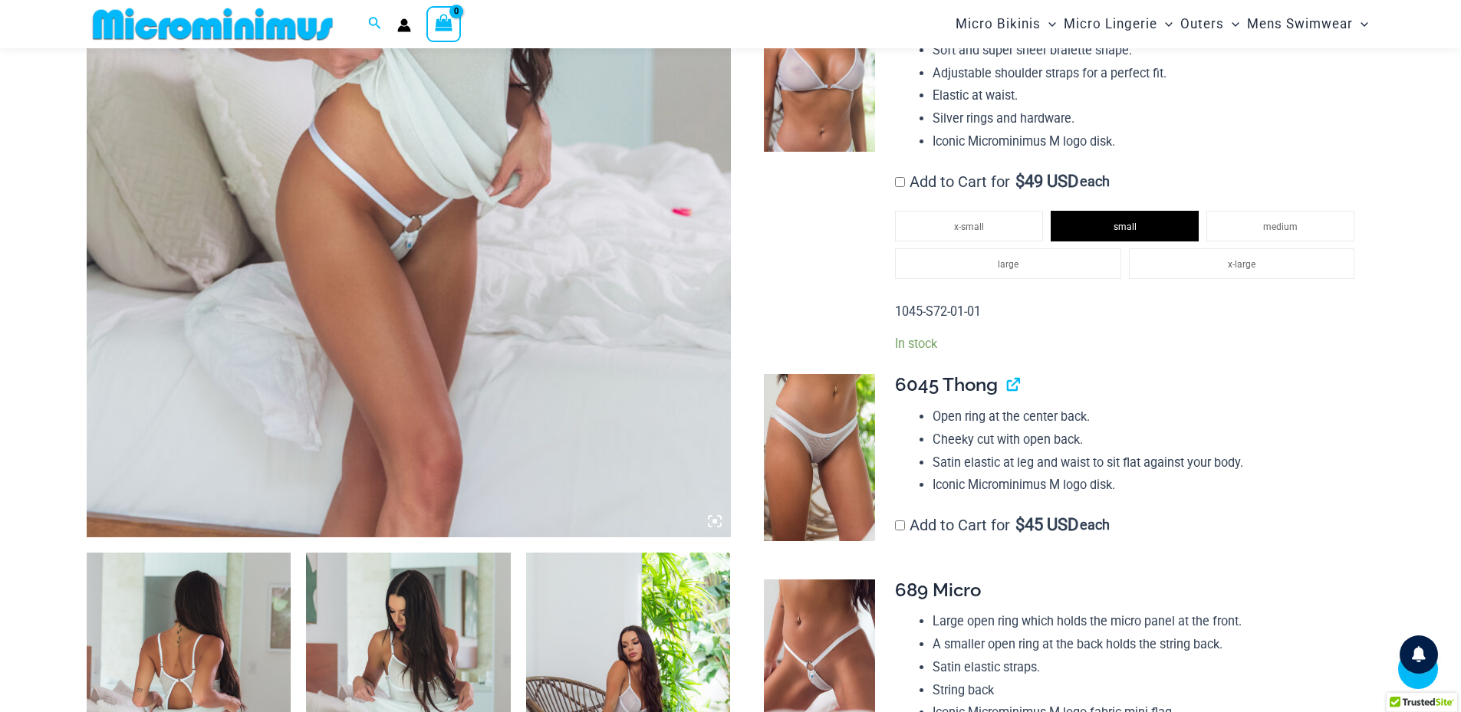
scroll to position [577, 0]
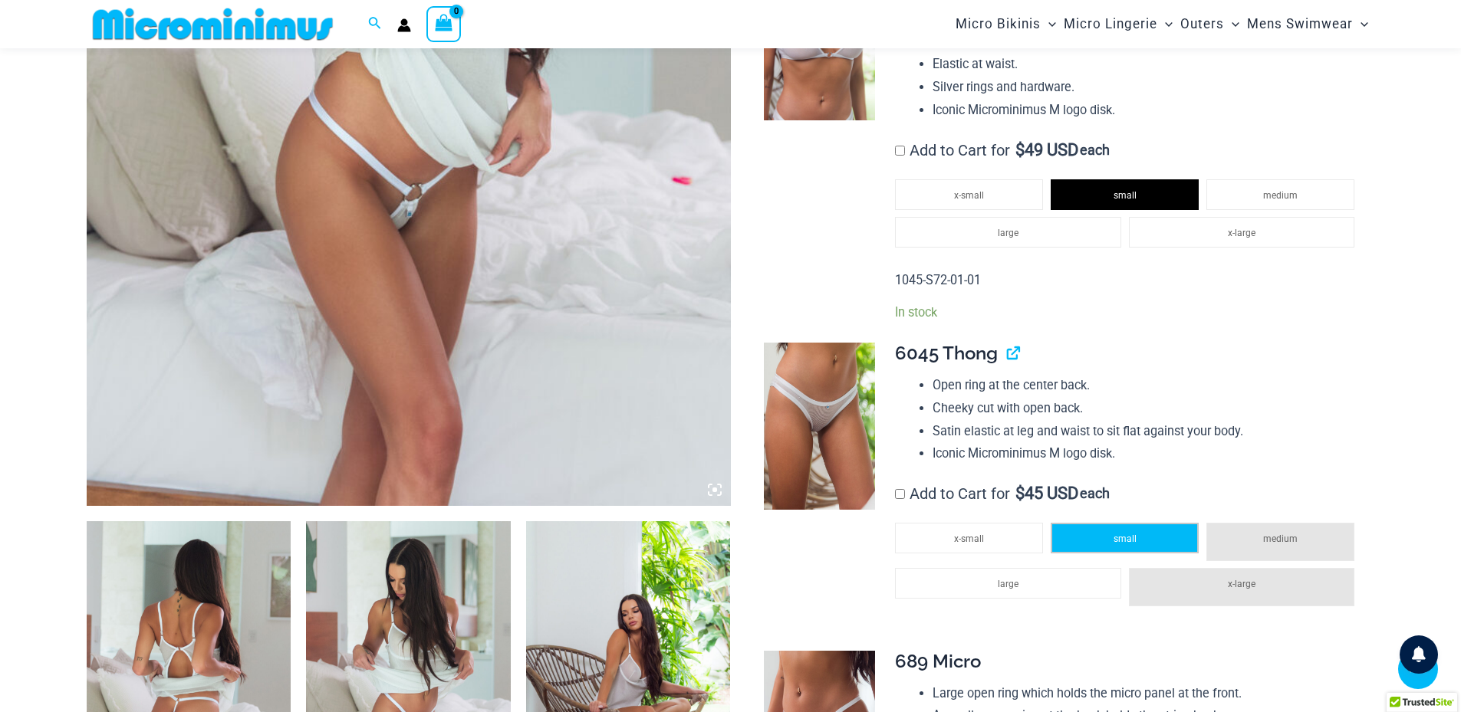
click at [1115, 541] on span "small" at bounding box center [1124, 539] width 23 height 11
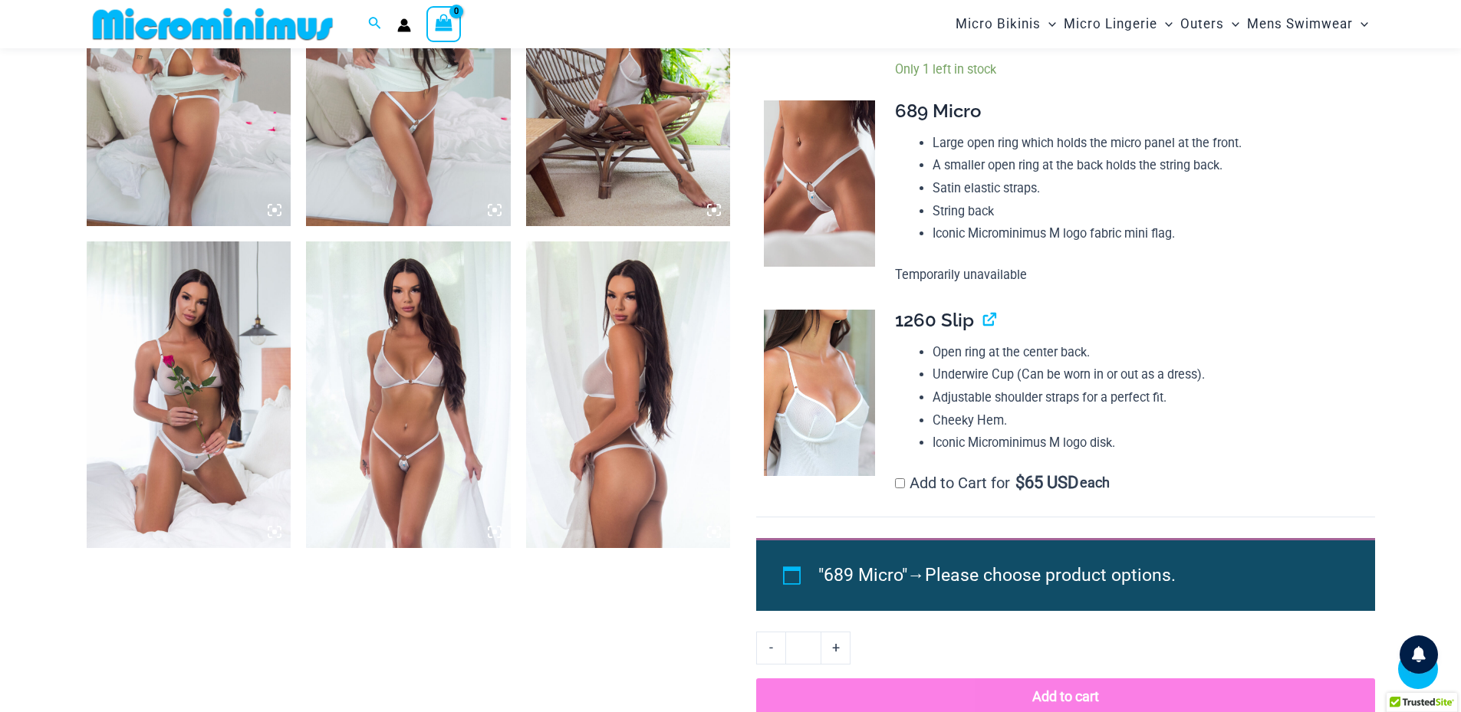
scroll to position [1191, 0]
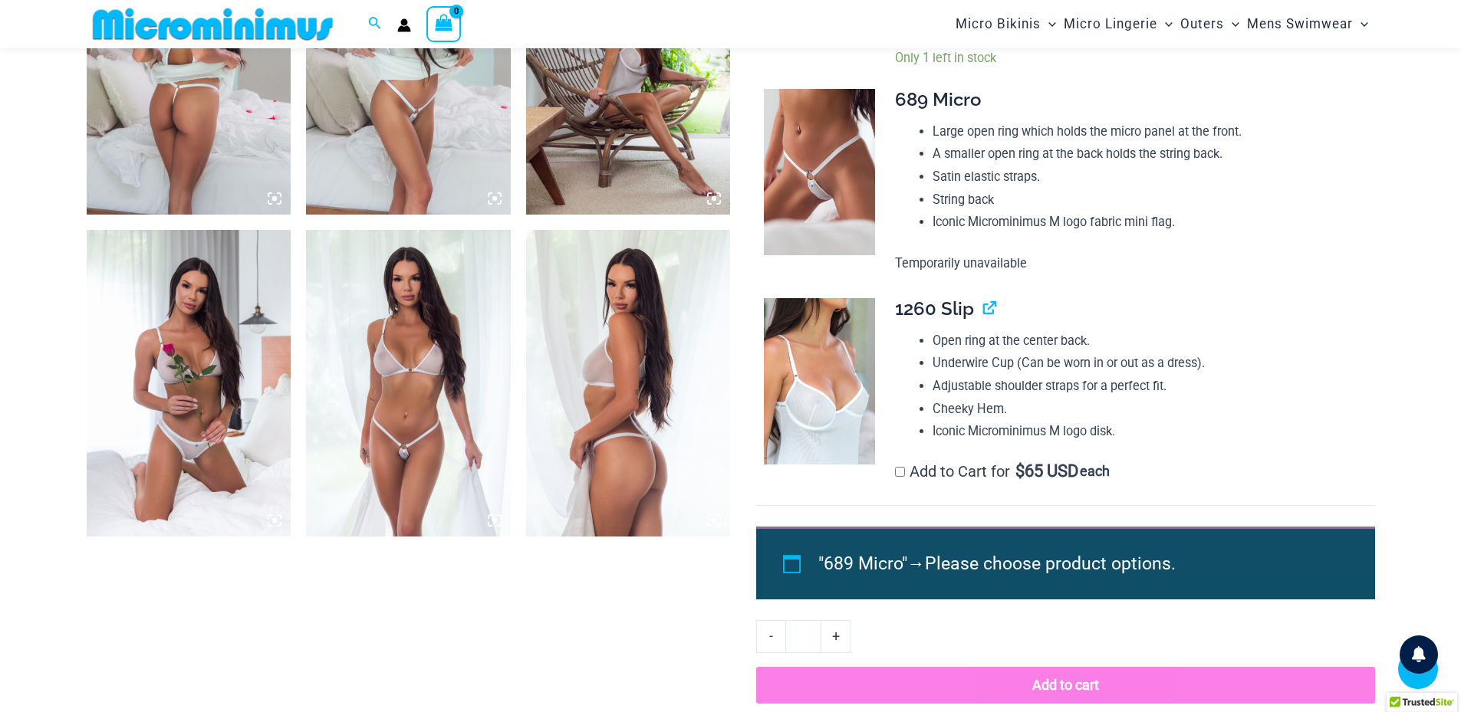
click at [901, 465] on label "Add to Cart for $ 65 USD each" at bounding box center [1002, 471] width 215 height 18
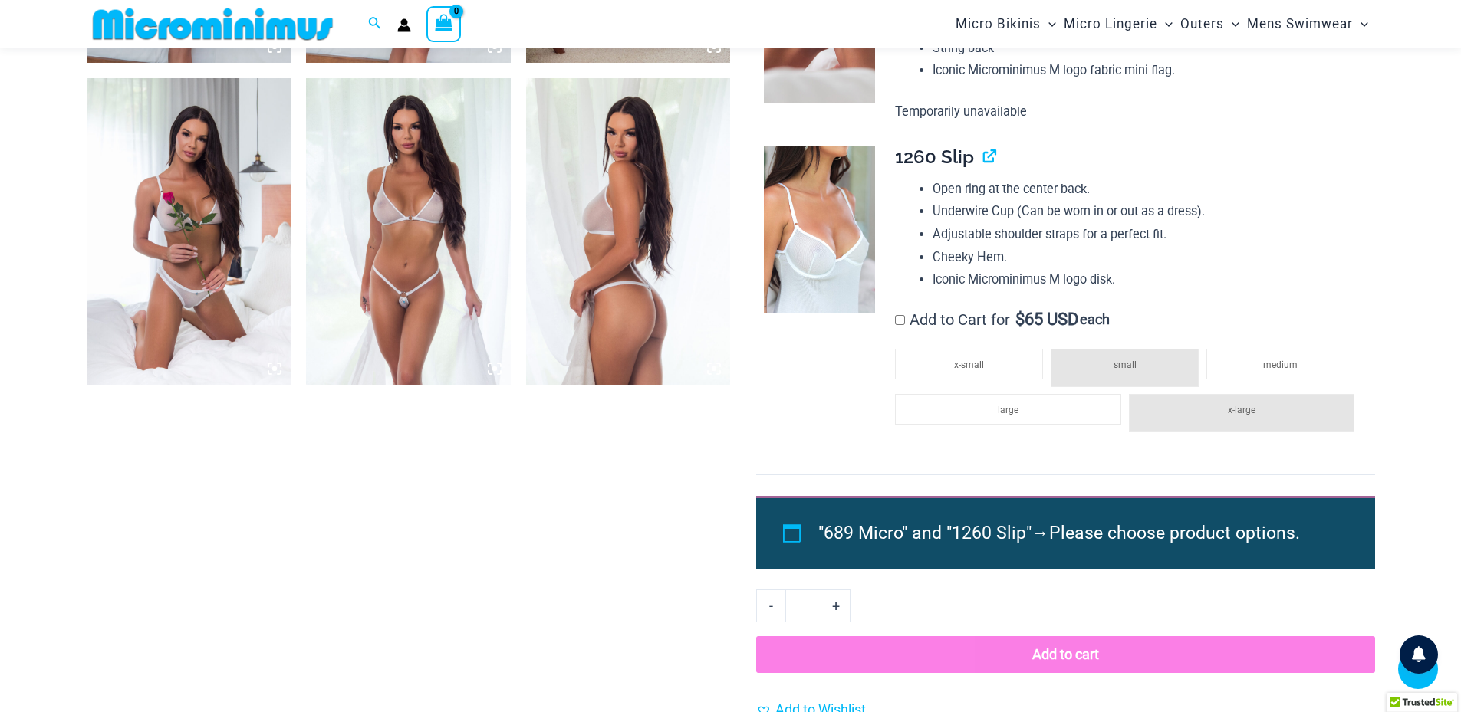
scroll to position [1344, 0]
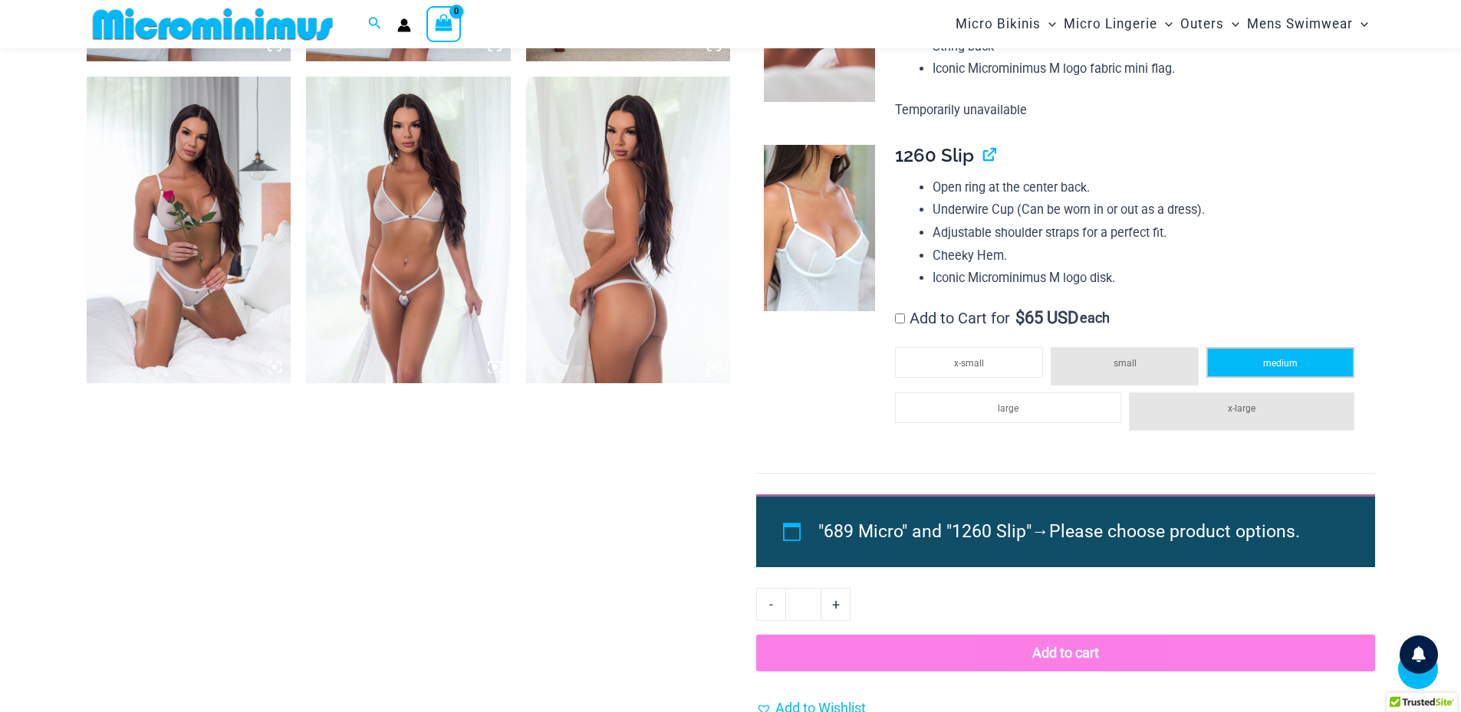
click at [1269, 373] on li "medium" at bounding box center [1280, 362] width 148 height 31
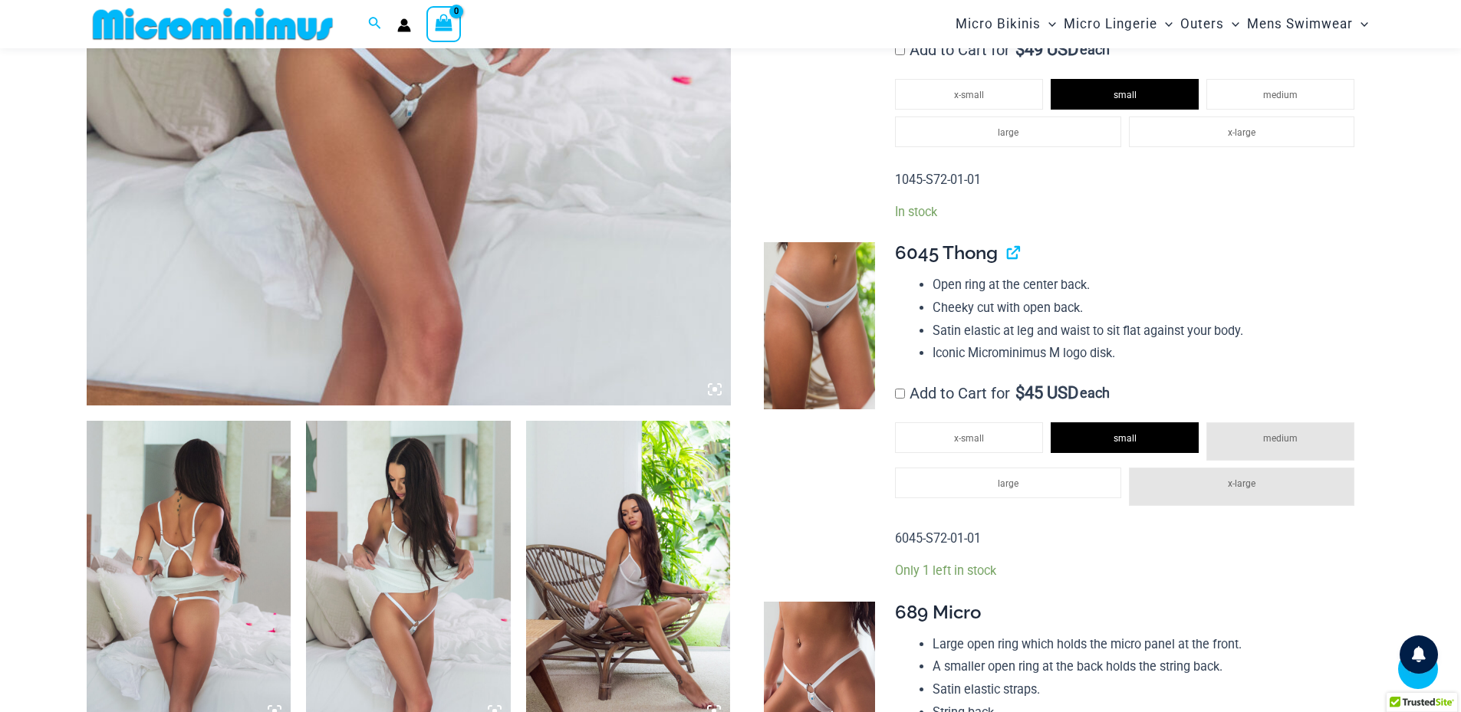
scroll to position [758, 0]
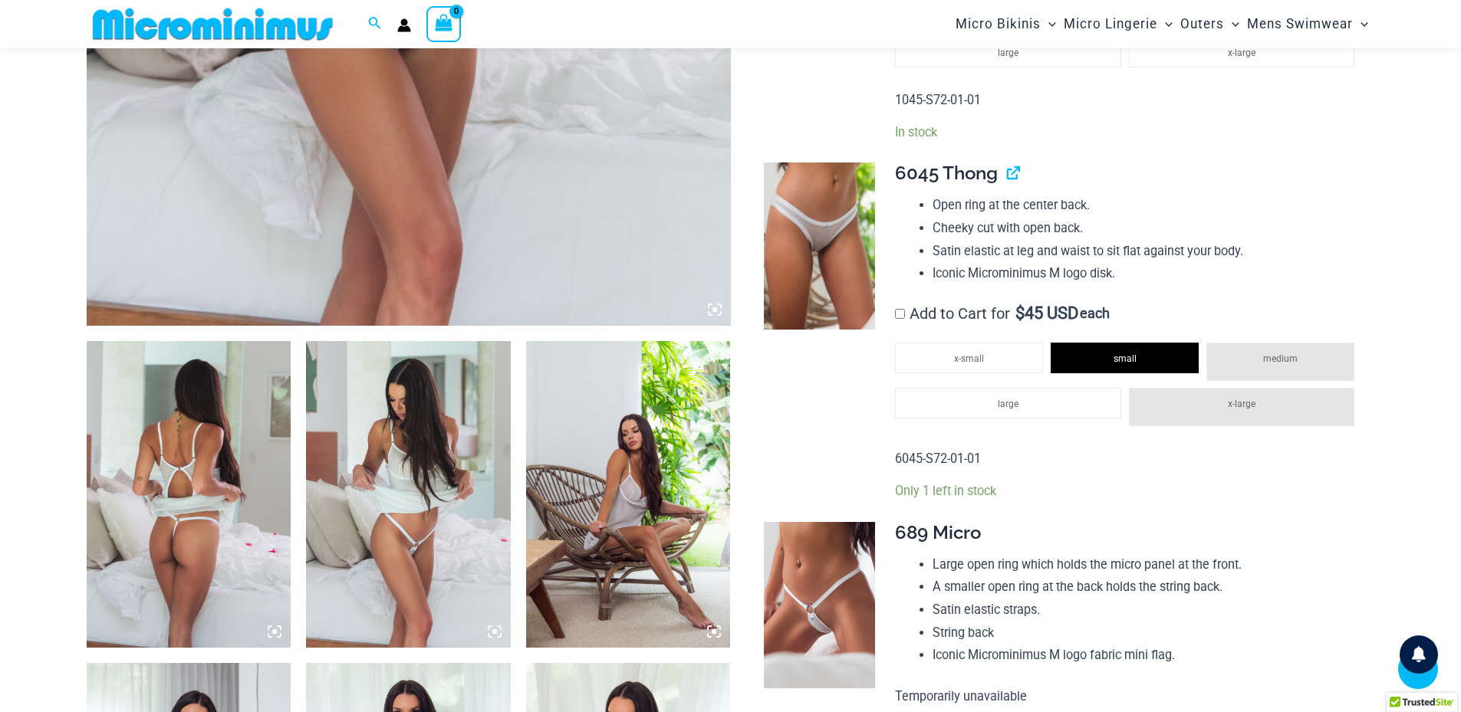
click at [901, 325] on div "**********" at bounding box center [1128, 331] width 467 height 337
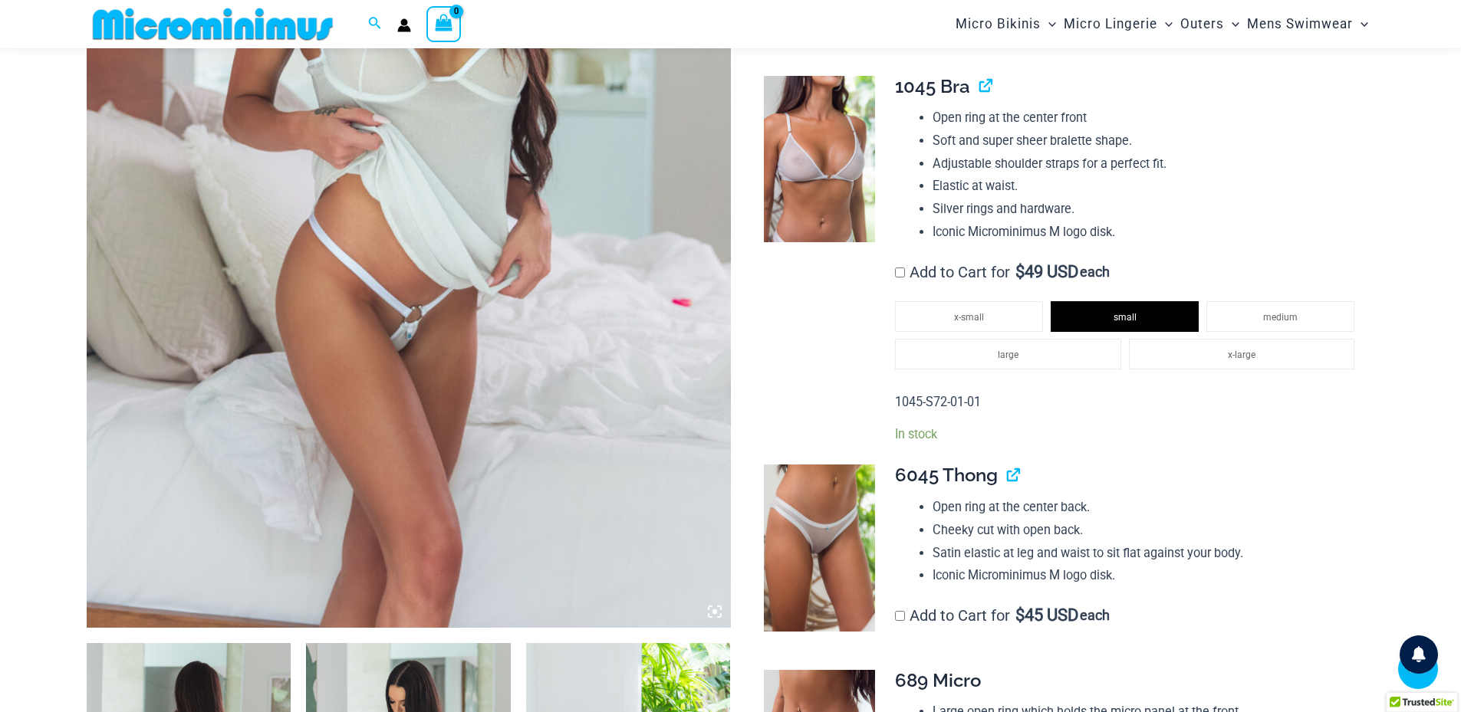
scroll to position [451, 0]
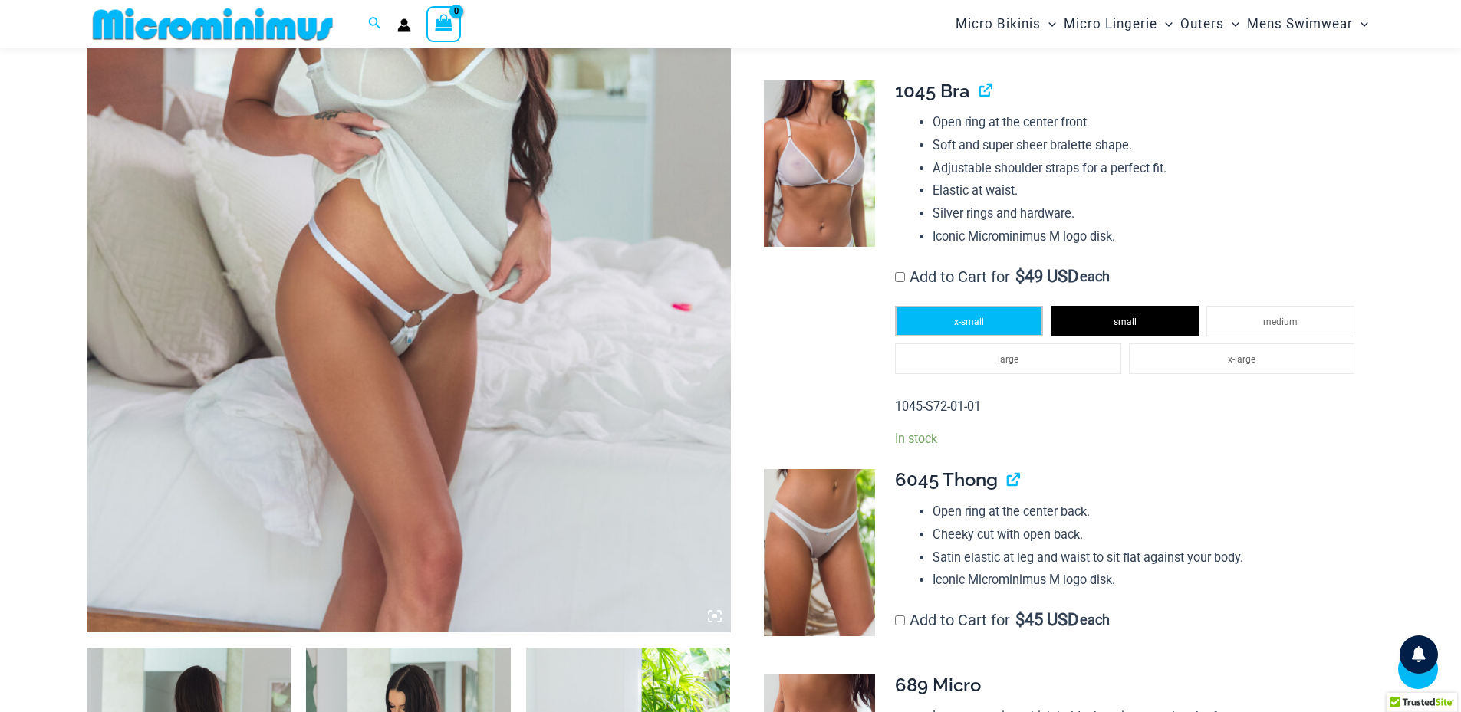
click at [964, 319] on span "x-small" at bounding box center [969, 322] width 30 height 11
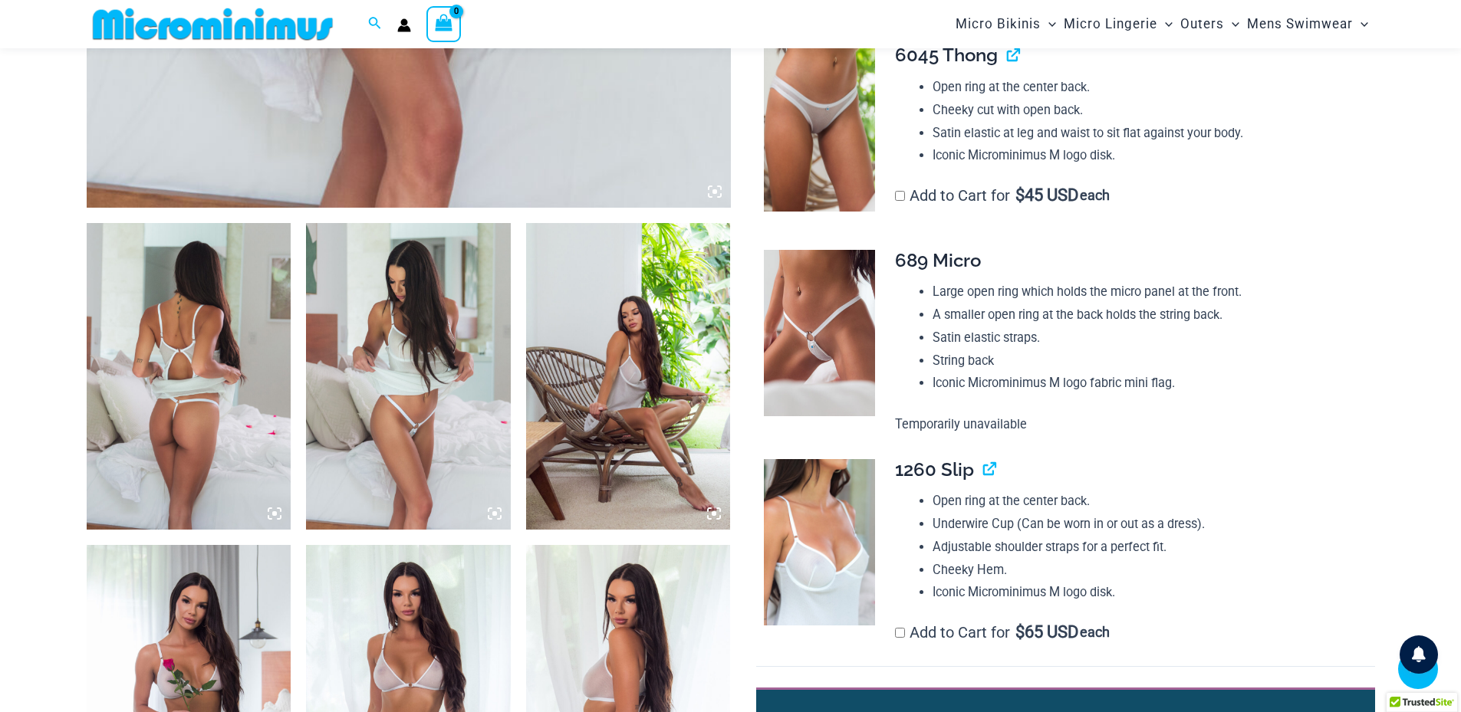
scroll to position [911, 0]
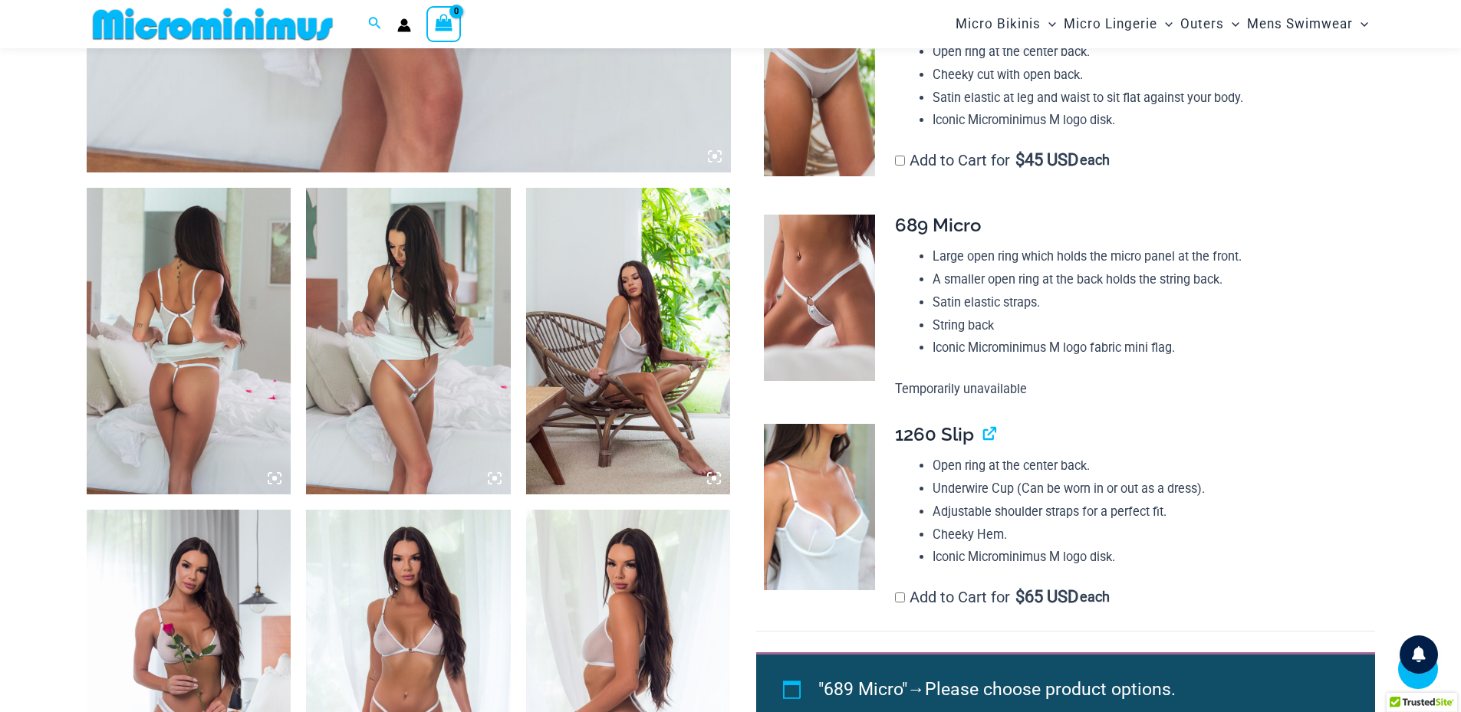
click at [998, 393] on p "Temporarily unavailable" at bounding box center [1128, 389] width 467 height 23
click at [1011, 336] on li "String back" at bounding box center [1146, 325] width 429 height 23
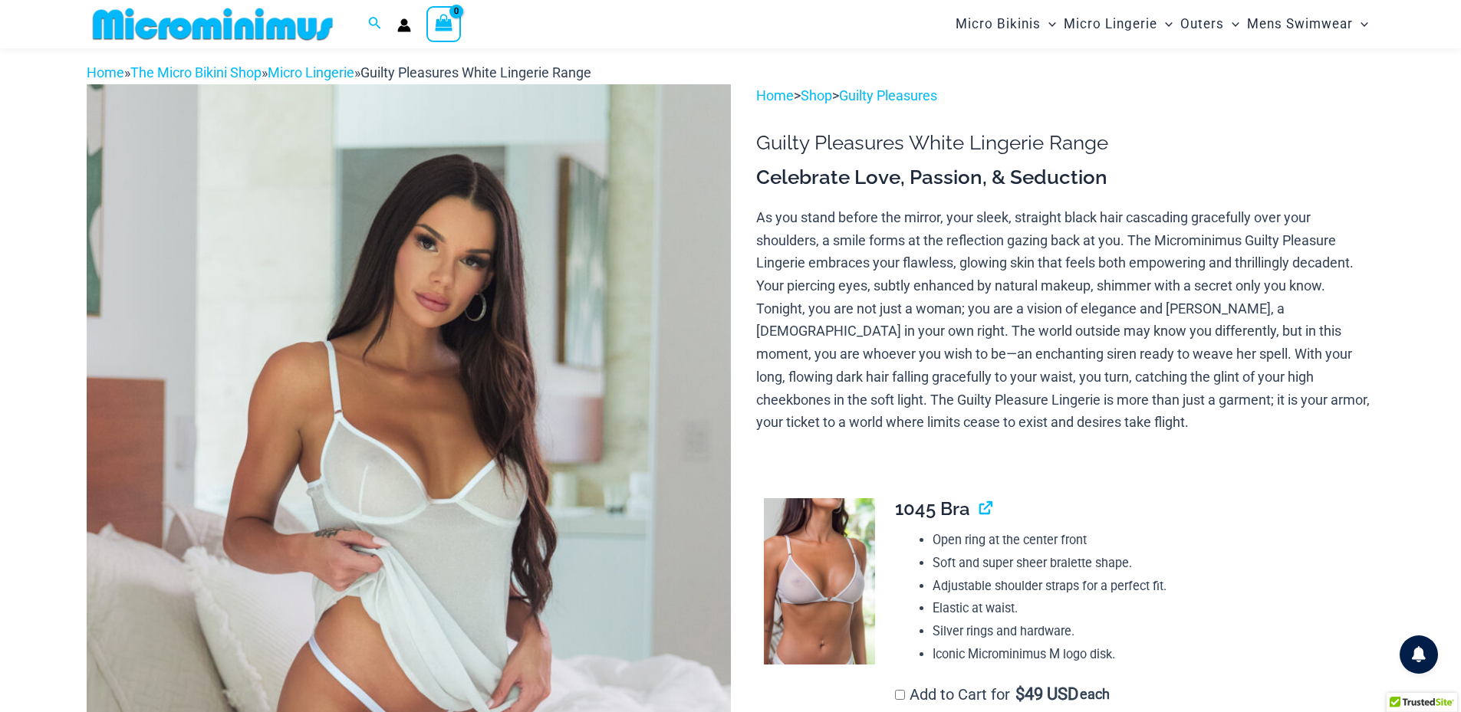
scroll to position [0, 0]
